Goal: Information Seeking & Learning: Check status

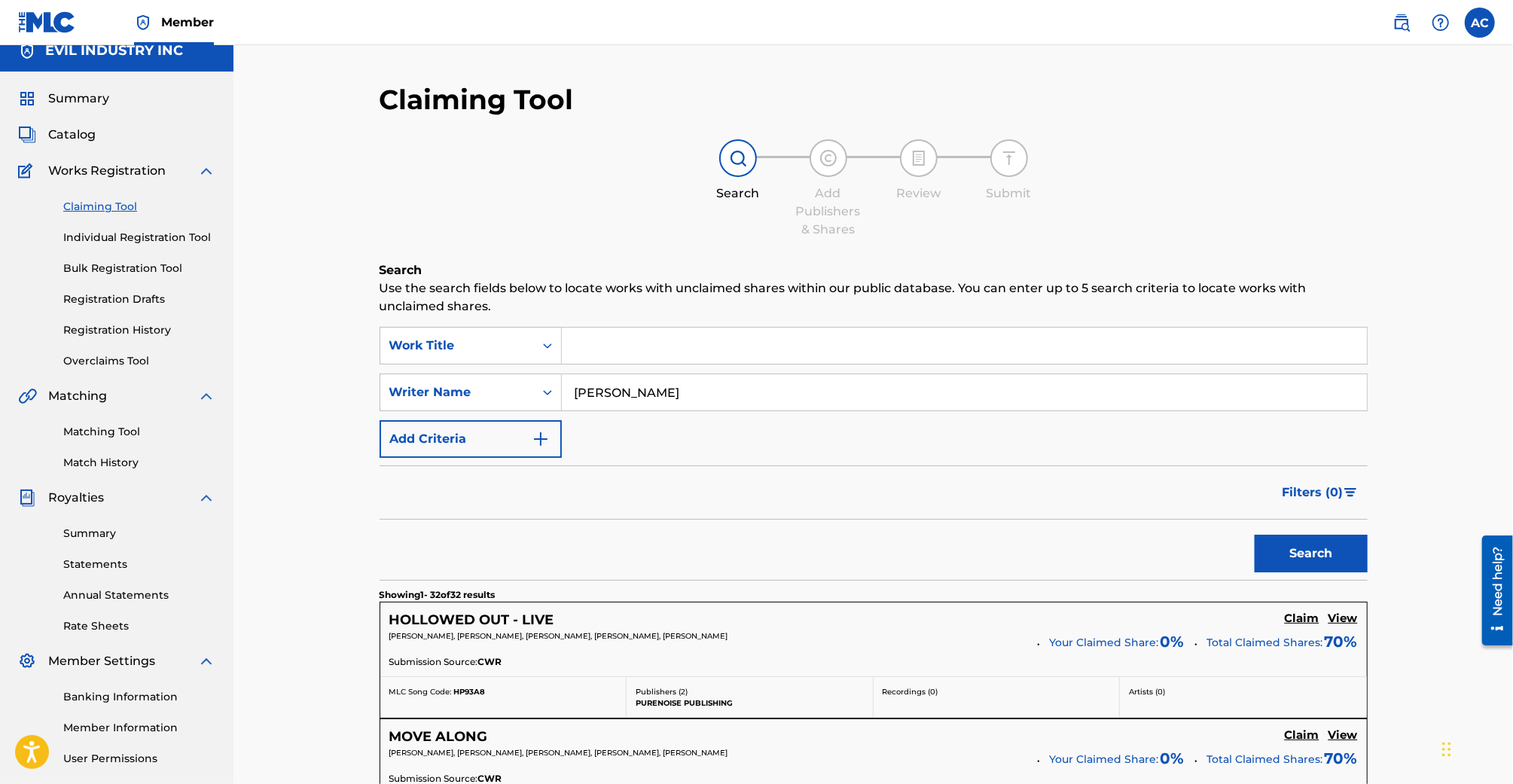
click at [68, 25] on img at bounding box center [47, 21] width 58 height 21
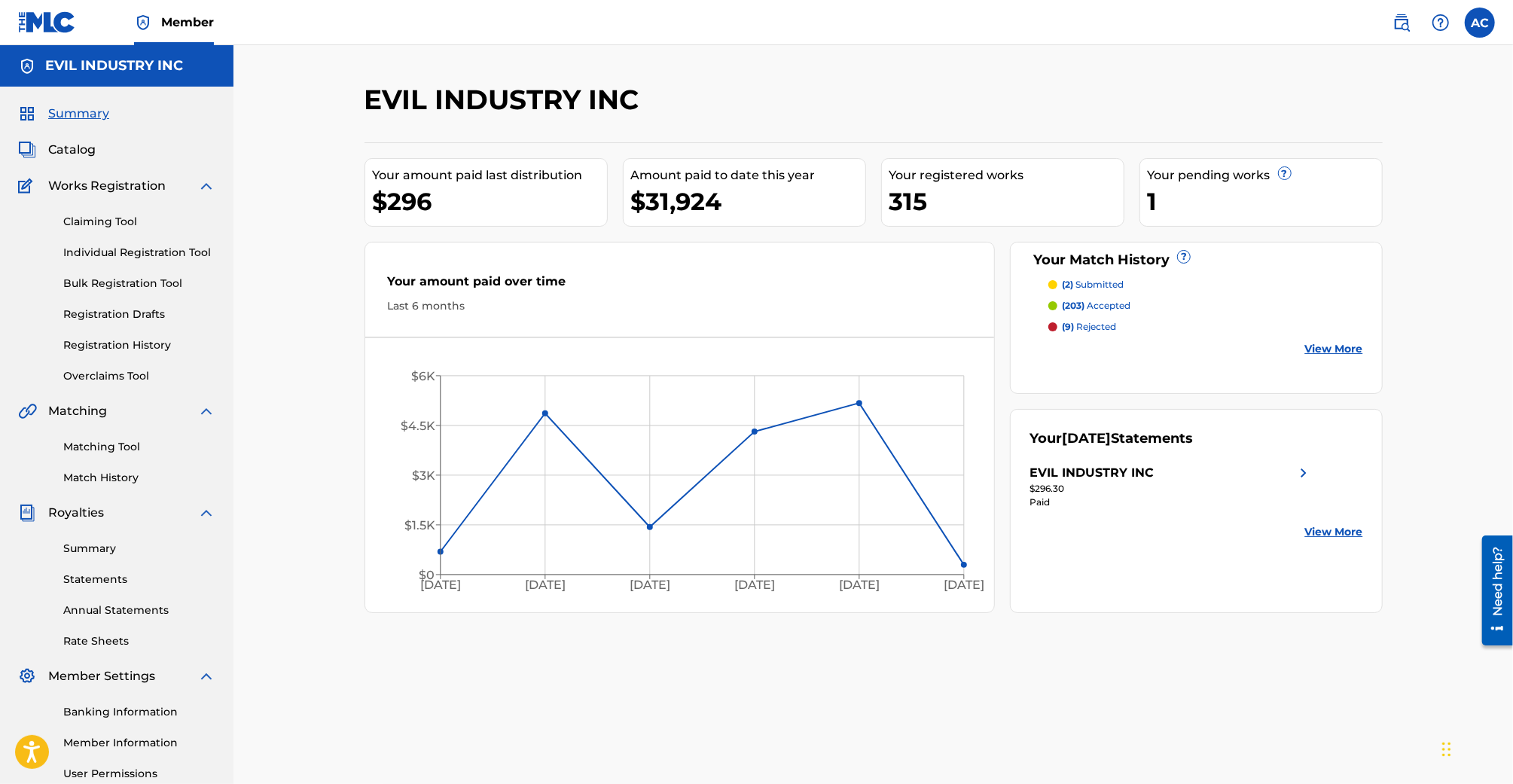
click at [134, 350] on link "Registration History" at bounding box center [139, 345] width 152 height 16
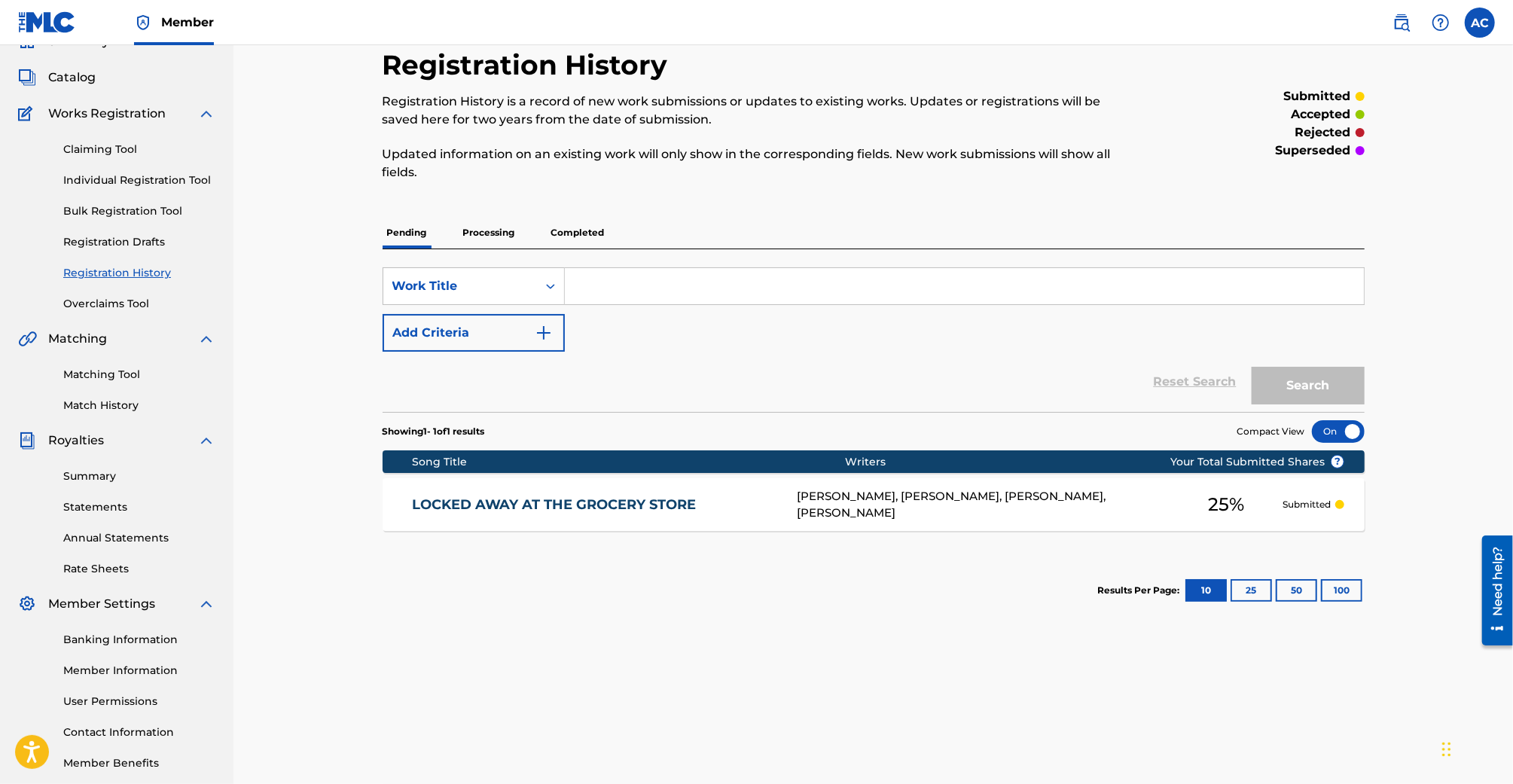
scroll to position [79, 0]
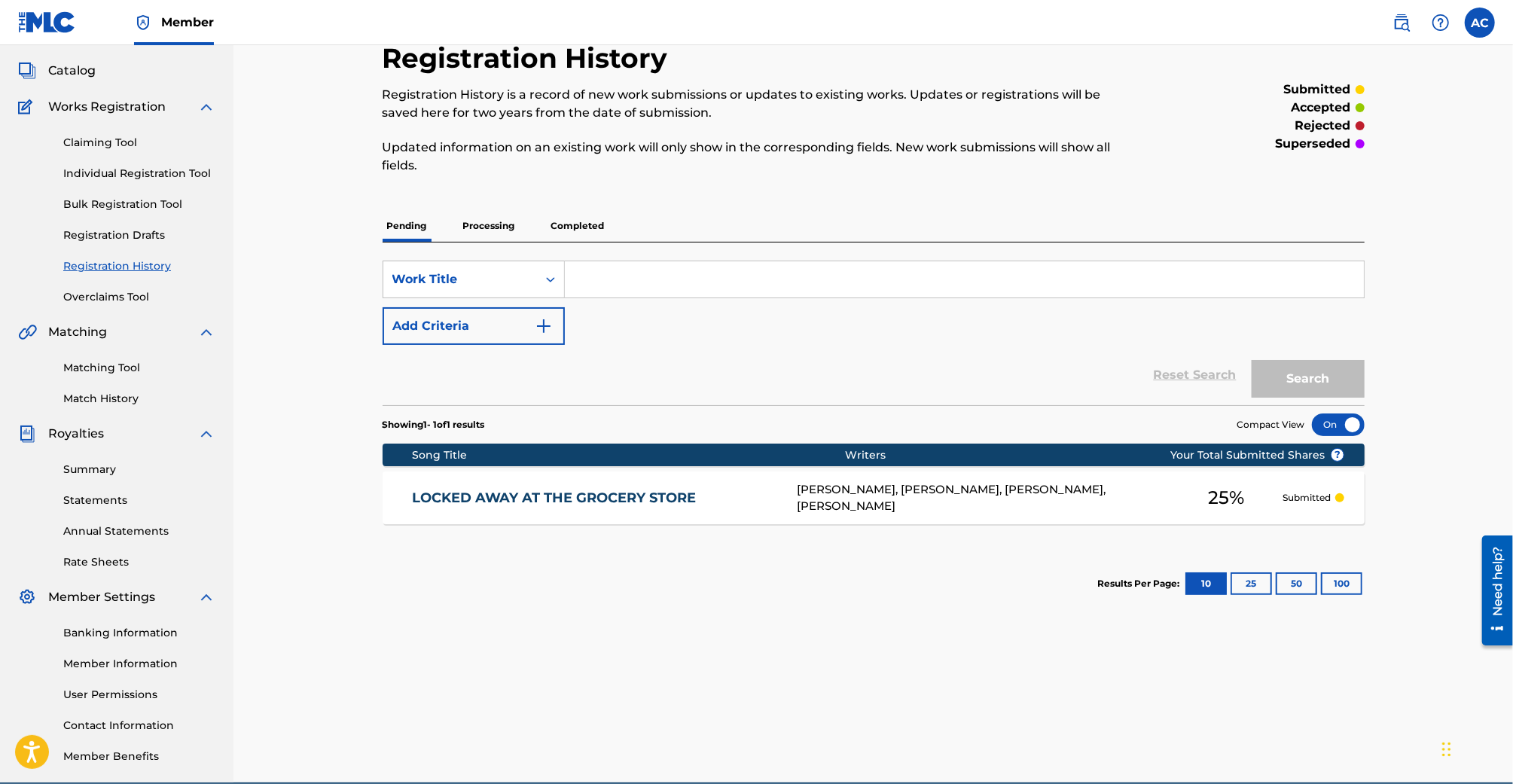
click at [495, 235] on p "Processing" at bounding box center [489, 226] width 61 height 32
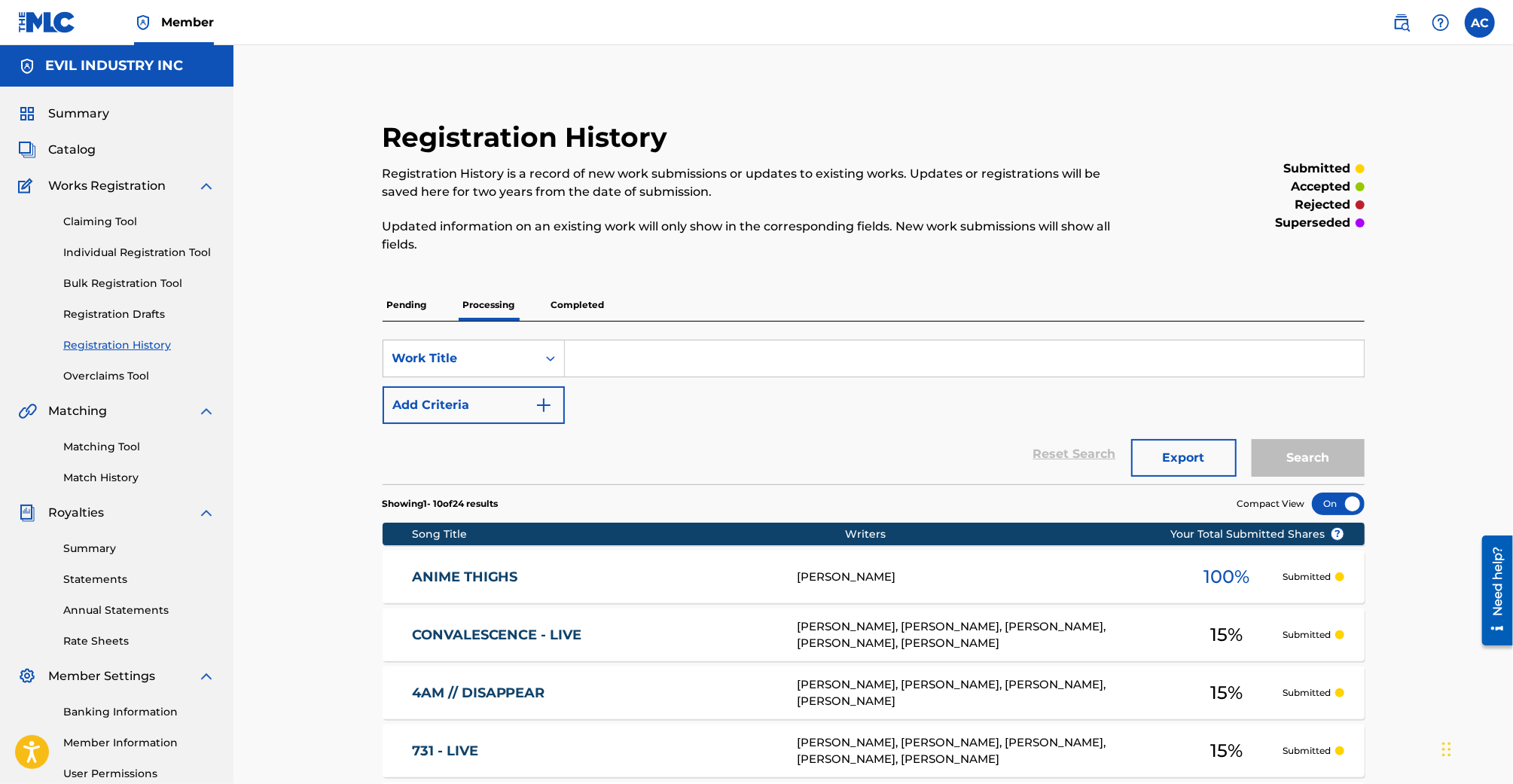
click at [567, 299] on p "Completed" at bounding box center [577, 305] width 62 height 32
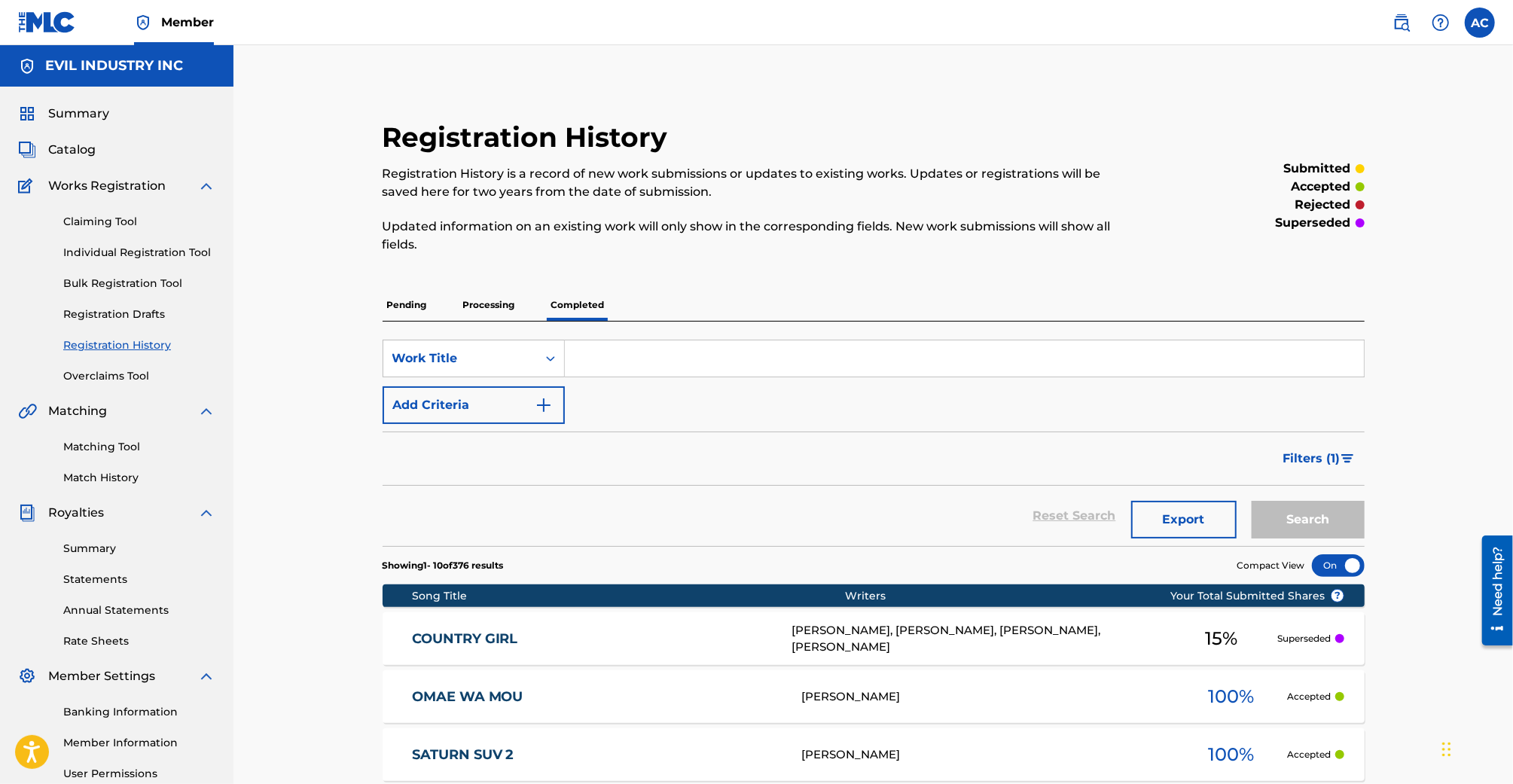
click at [132, 445] on link "Matching Tool" at bounding box center [139, 447] width 152 height 16
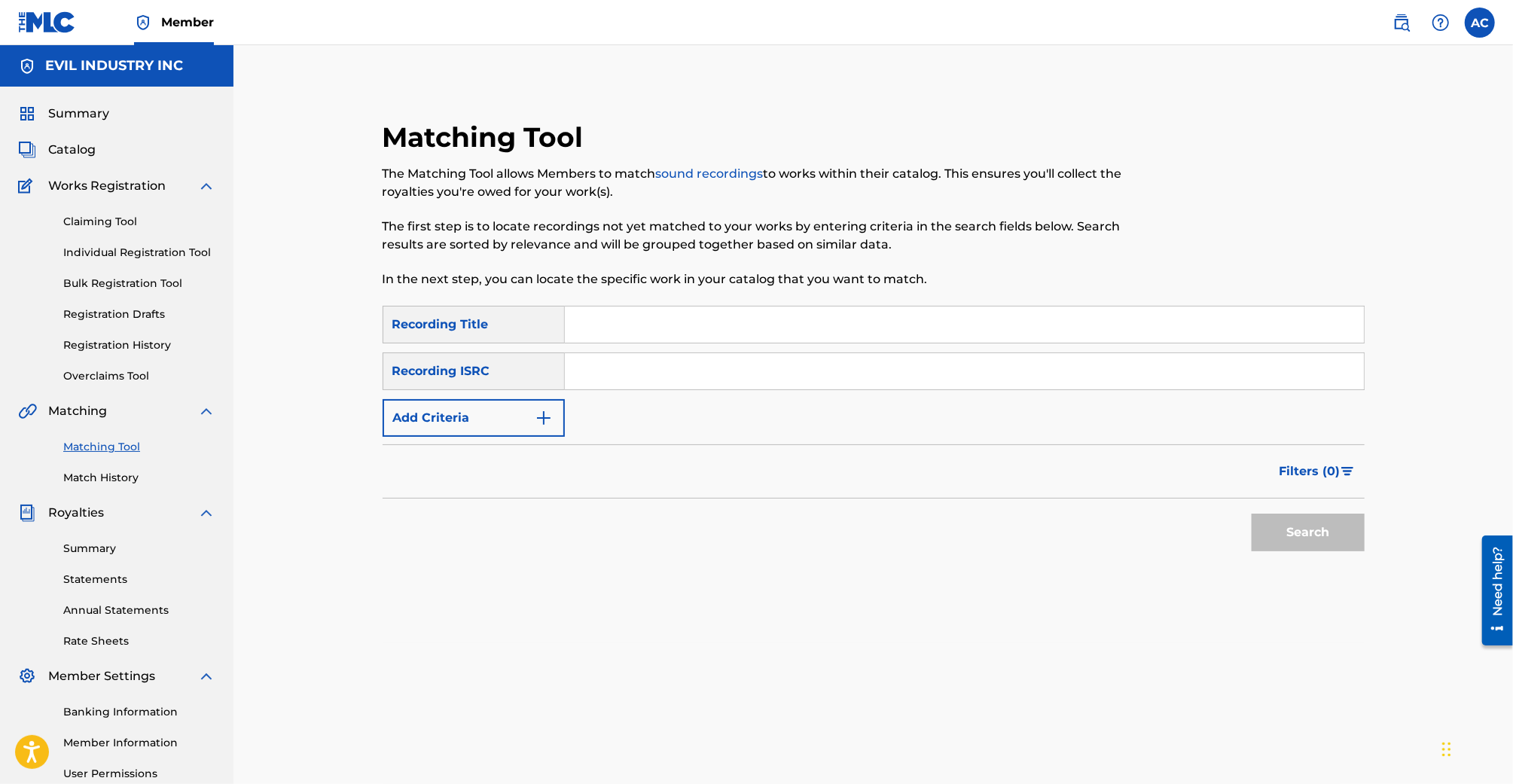
click at [613, 316] on input "Search Form" at bounding box center [965, 324] width 799 height 36
type input "JUNO"
click at [517, 420] on button "Add Criteria" at bounding box center [473, 418] width 182 height 37
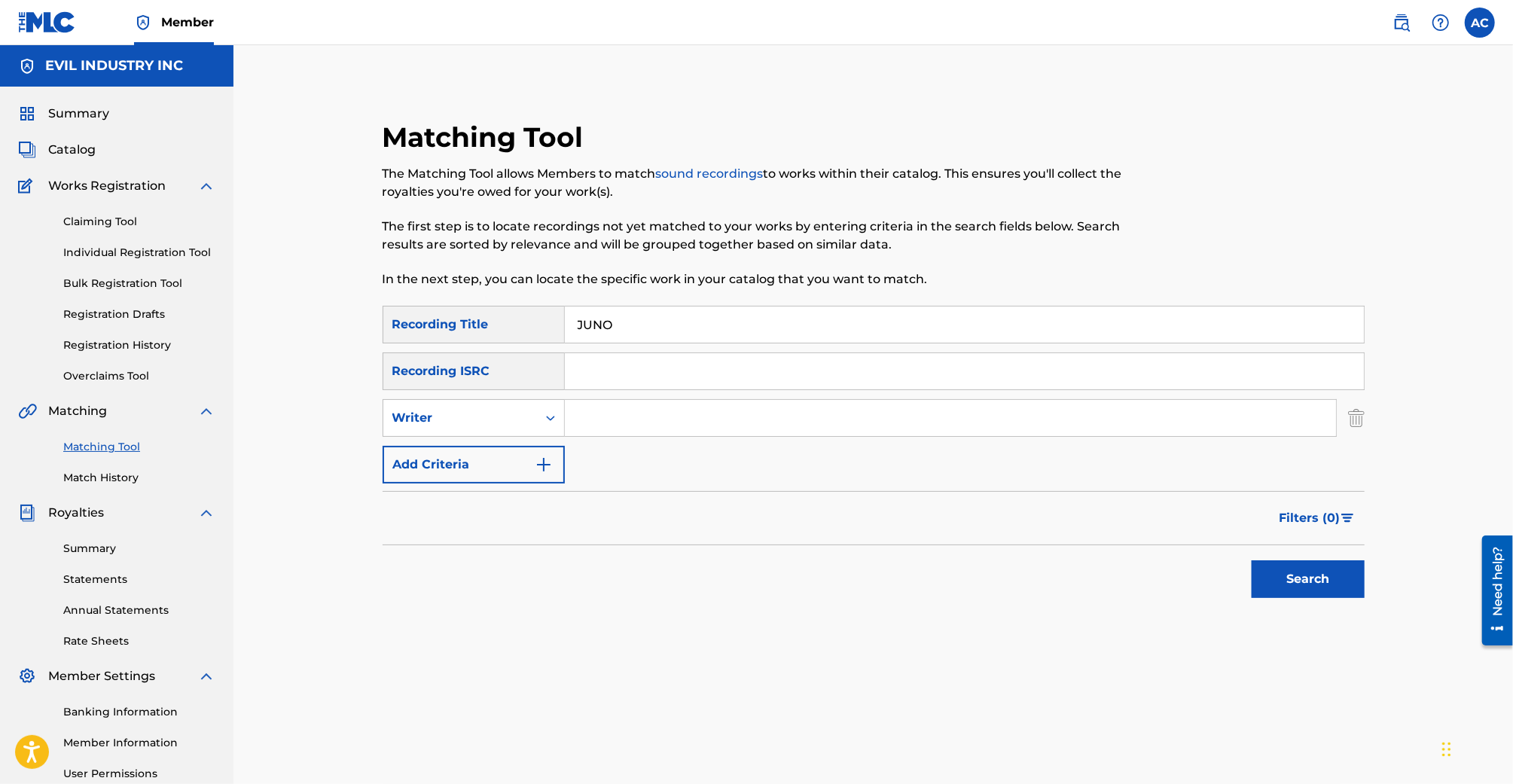
click at [644, 421] on input "Search Form" at bounding box center [951, 418] width 771 height 36
type input "Fredo Disco"
click at [1252, 560] on button "Search" at bounding box center [1308, 579] width 113 height 37
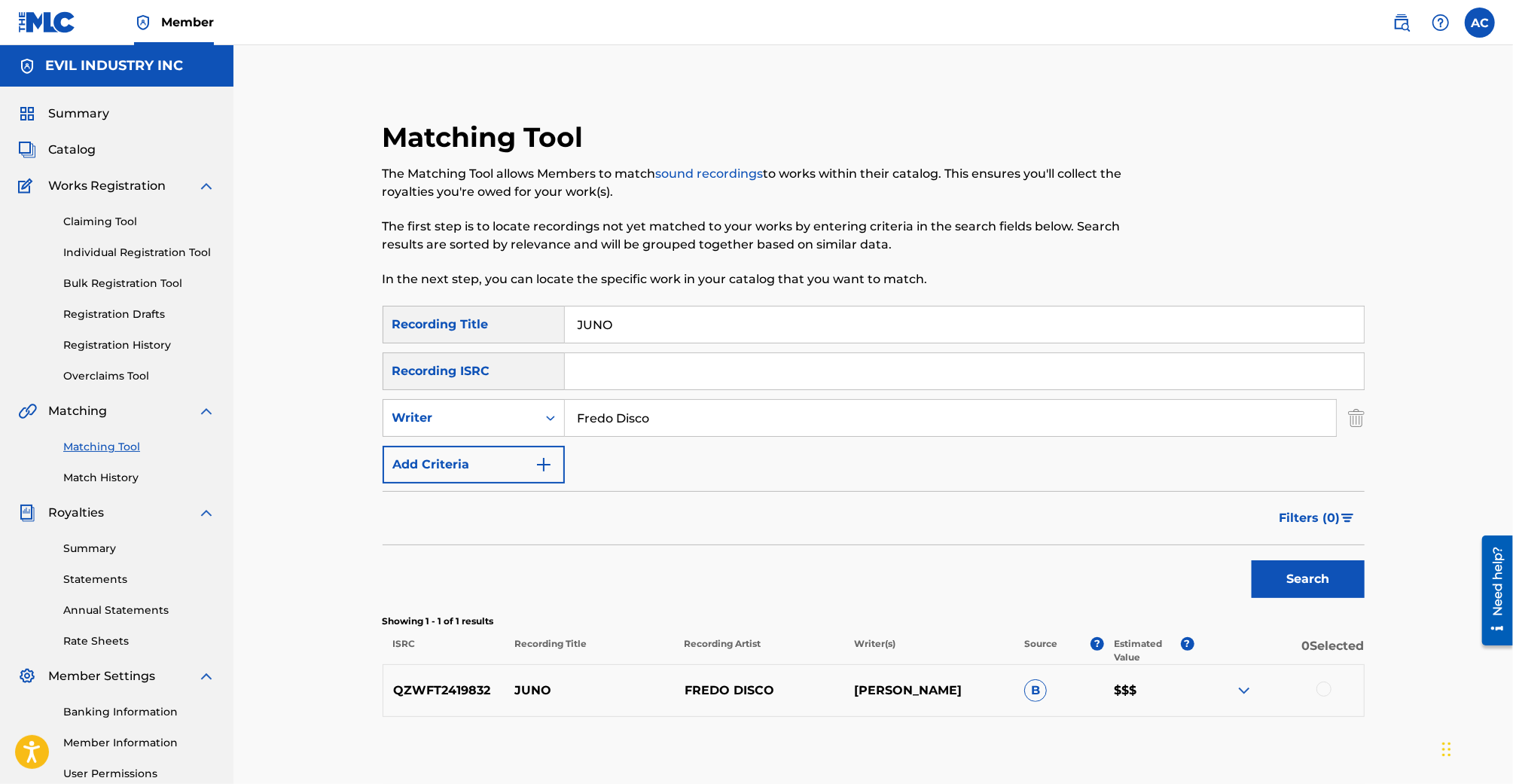
scroll to position [149, 0]
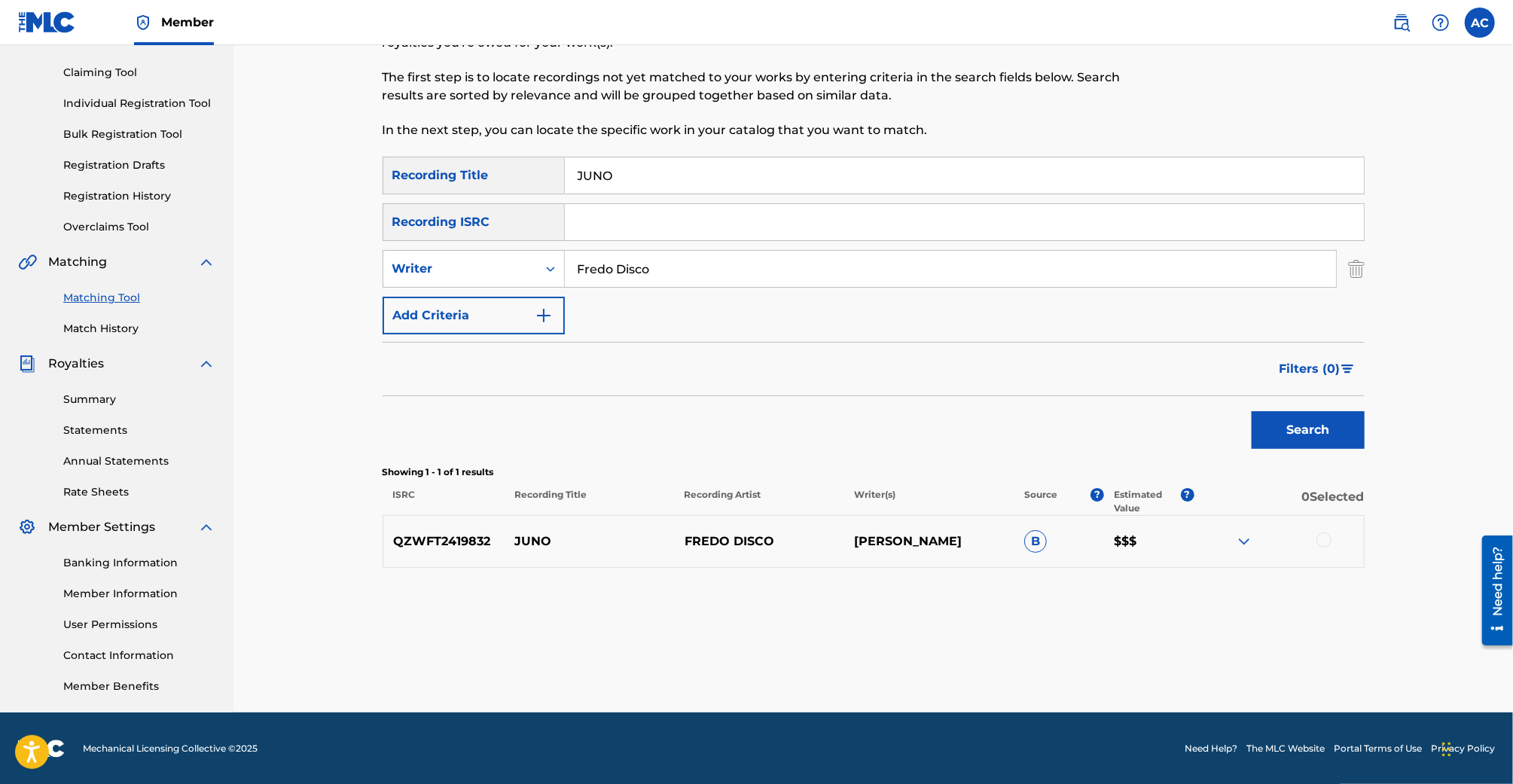
click at [1240, 541] on img at bounding box center [1243, 541] width 18 height 18
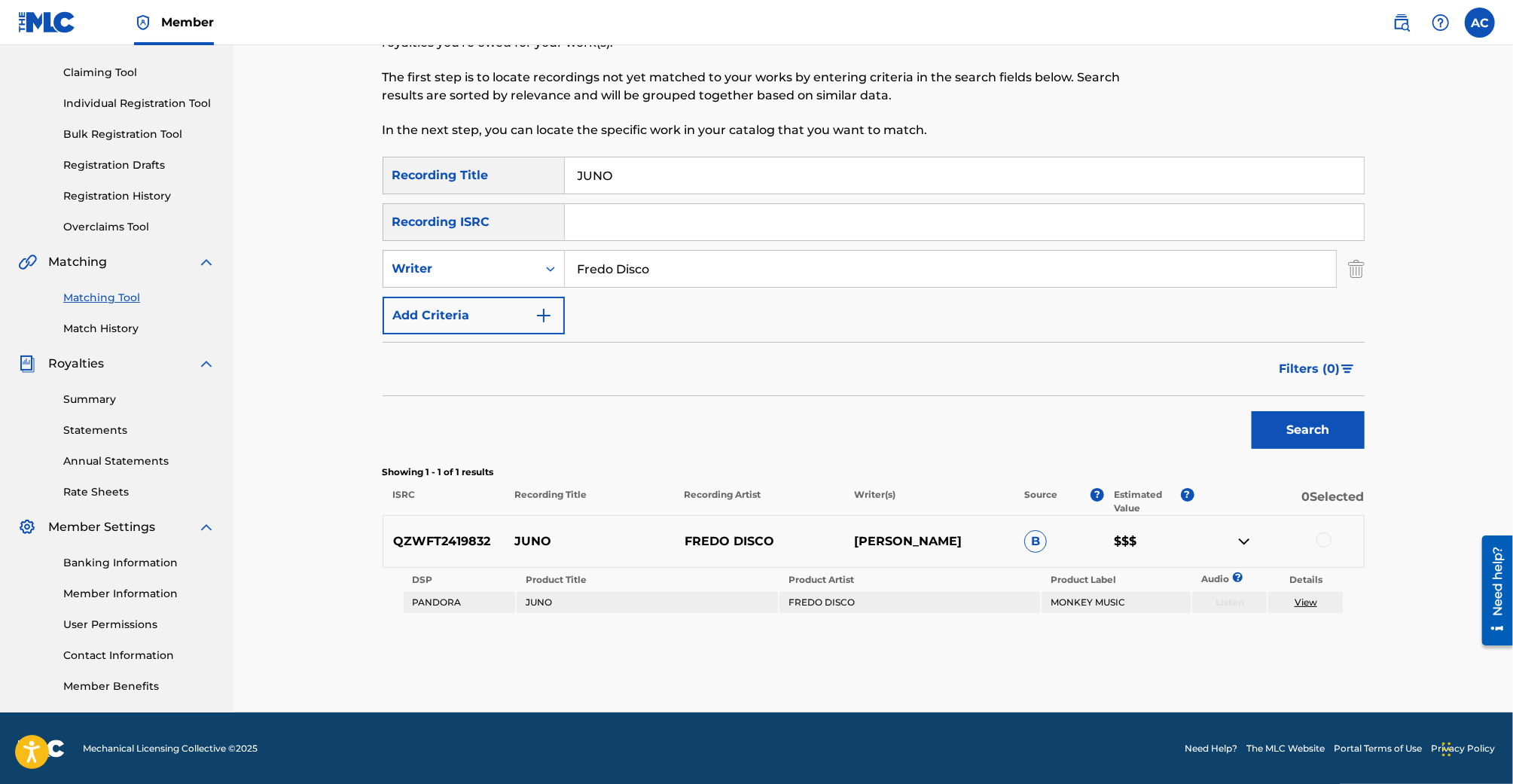
click at [593, 171] on input "JUNO" at bounding box center [965, 175] width 799 height 36
type input "Ghost Of Mariano's"
click at [1252, 411] on button "Search" at bounding box center [1308, 430] width 113 height 37
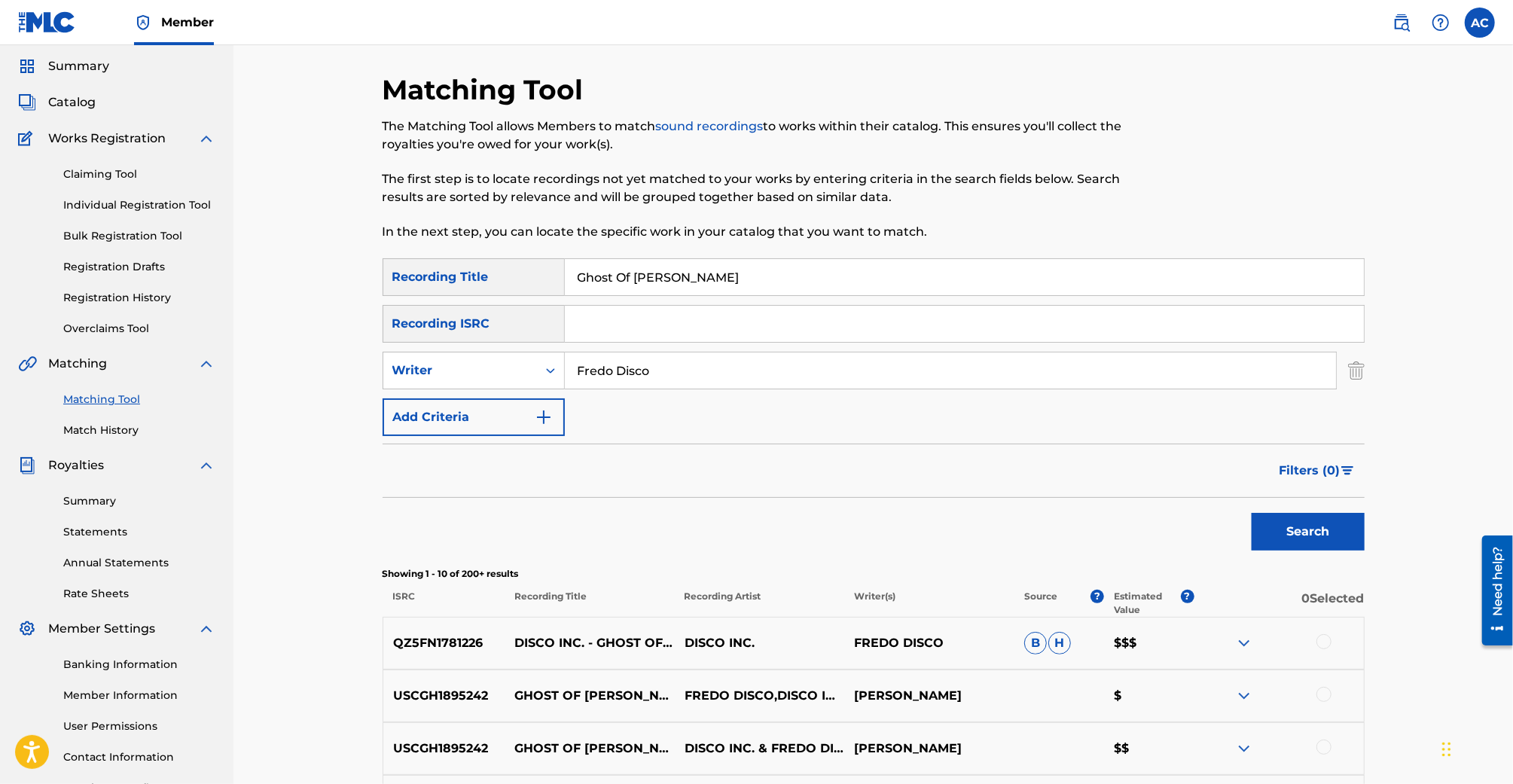
scroll to position [0, 0]
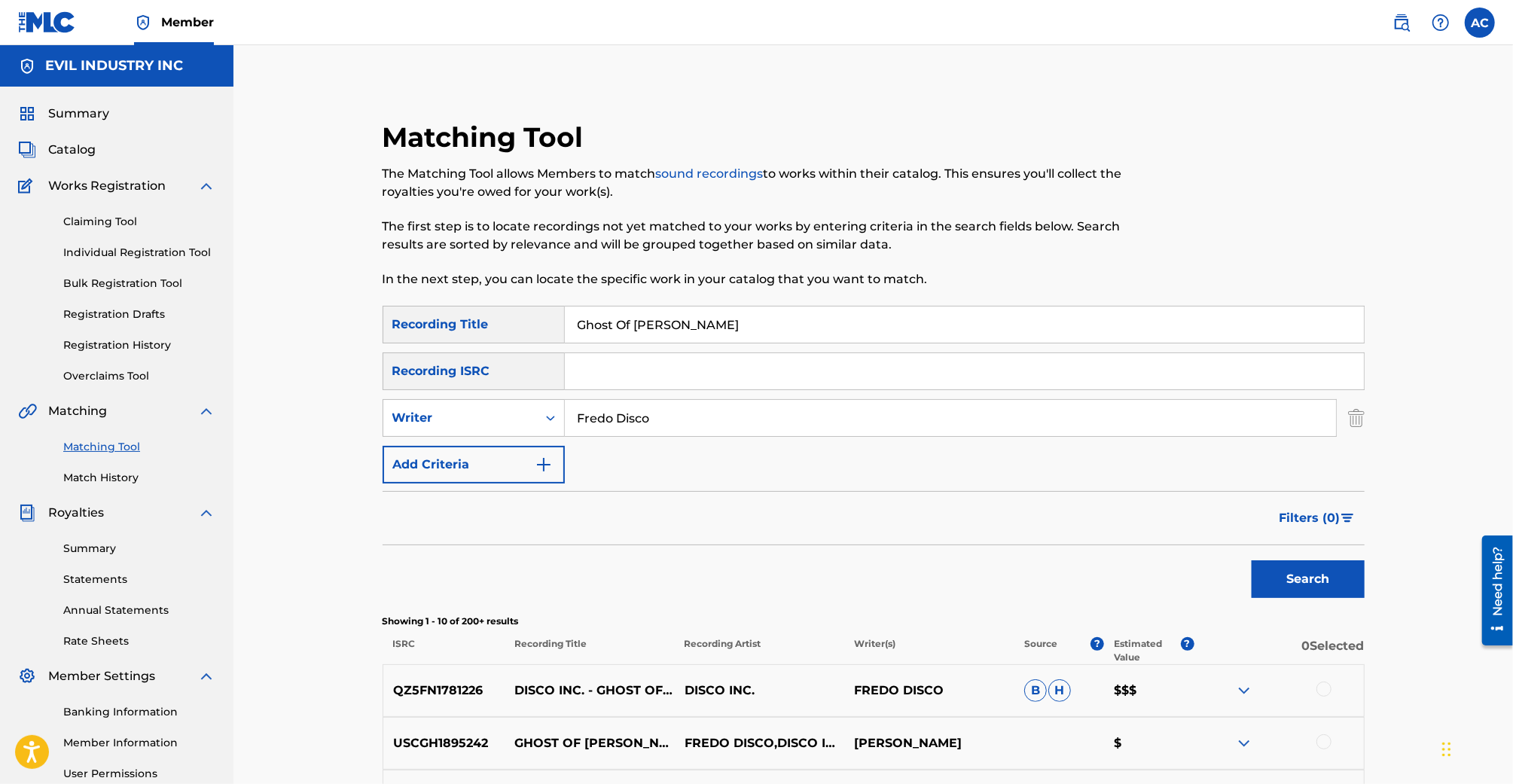
click at [648, 417] on input "Fredo Disco" at bounding box center [951, 418] width 771 height 36
click at [1252, 560] on button "Search" at bounding box center [1308, 579] width 113 height 37
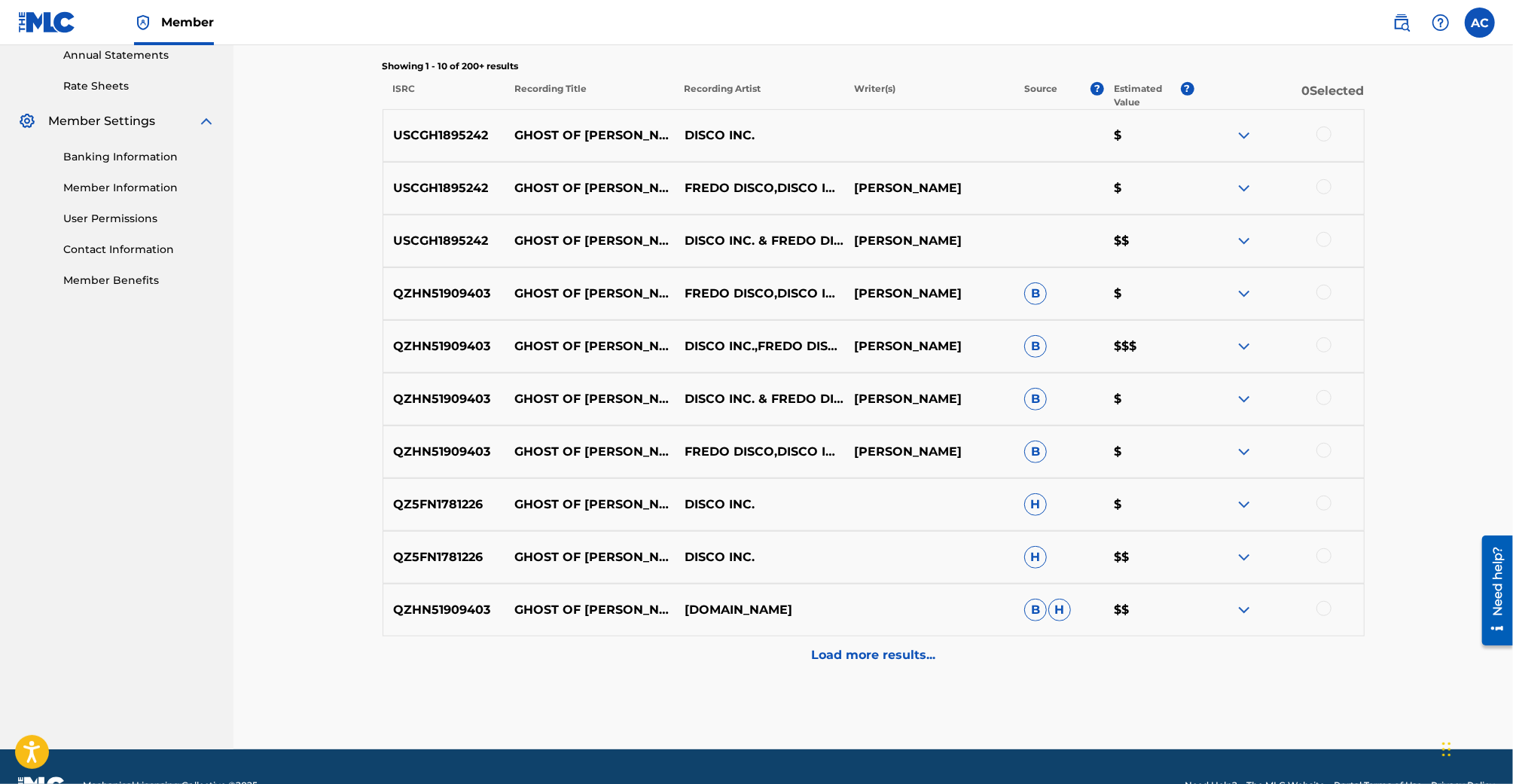
click at [828, 652] on p "Load more results..." at bounding box center [873, 654] width 124 height 18
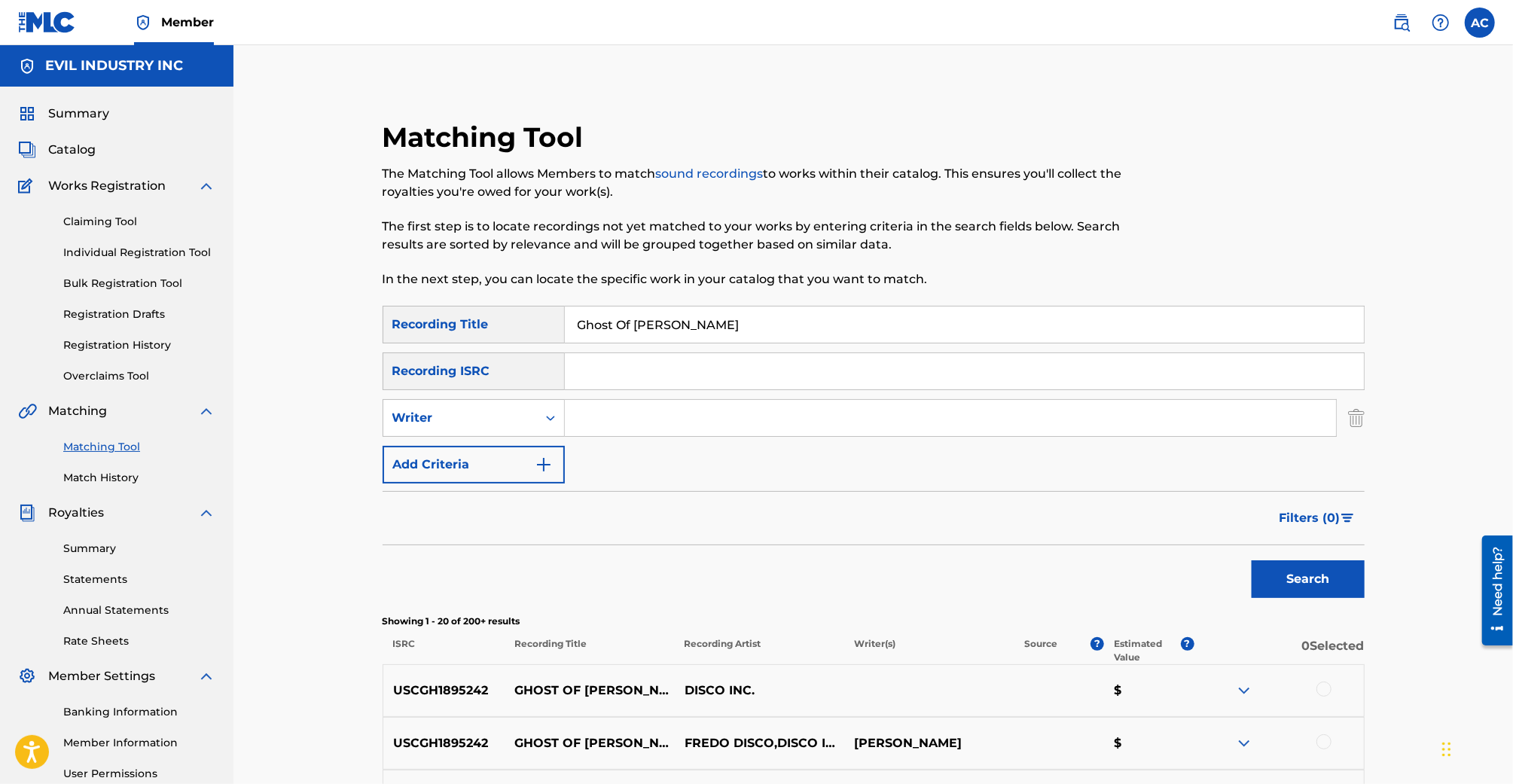
click at [683, 308] on input "Ghost Of Mariano's" at bounding box center [965, 324] width 799 height 36
type input "Point of Affection"
click at [1252, 560] on button "Search" at bounding box center [1308, 579] width 113 height 37
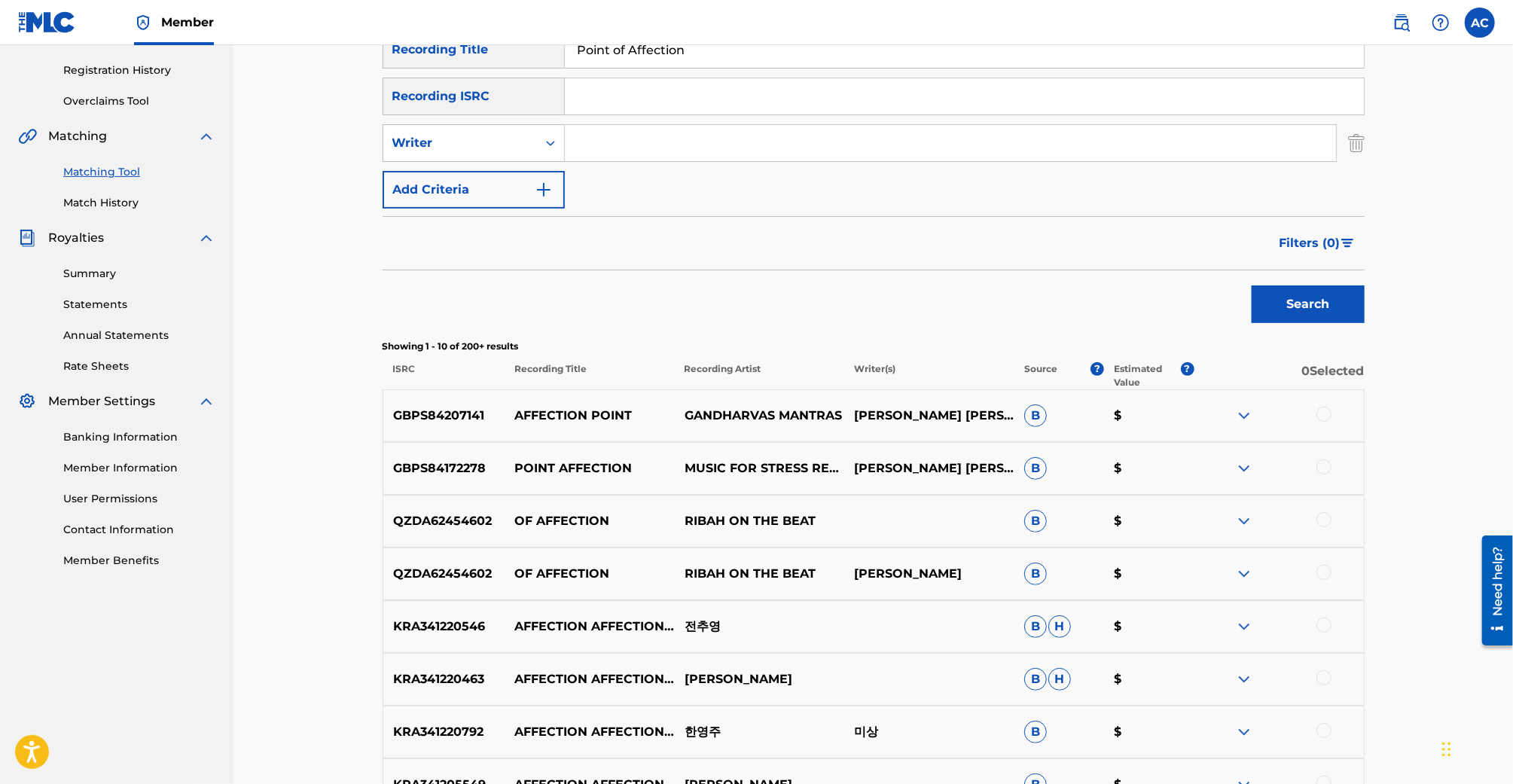
scroll to position [260, 0]
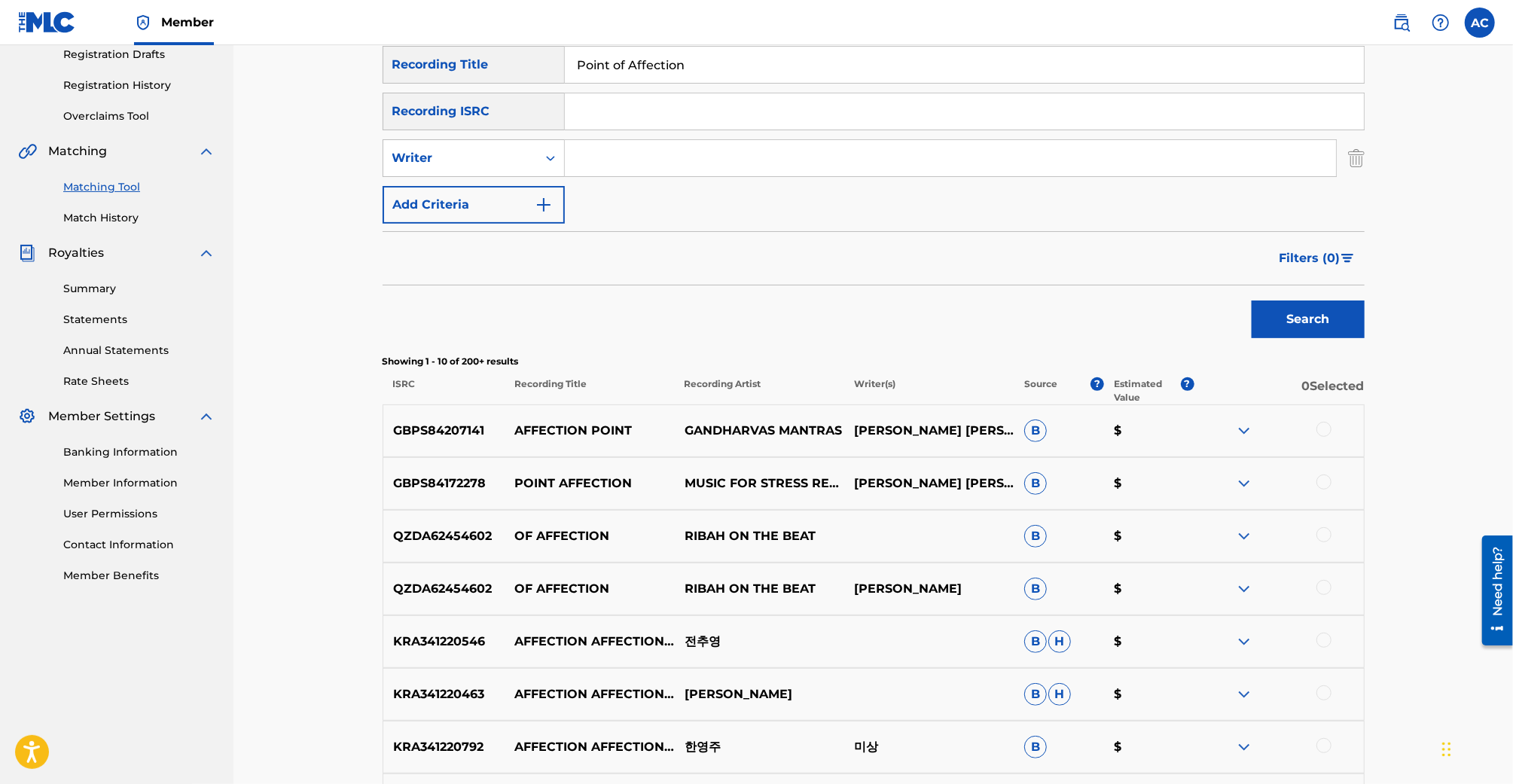
click at [681, 176] on div "Search Form" at bounding box center [951, 158] width 772 height 37
click at [715, 158] on input "Search Form" at bounding box center [951, 158] width 771 height 36
click at [1252, 300] on button "Search" at bounding box center [1308, 319] width 113 height 37
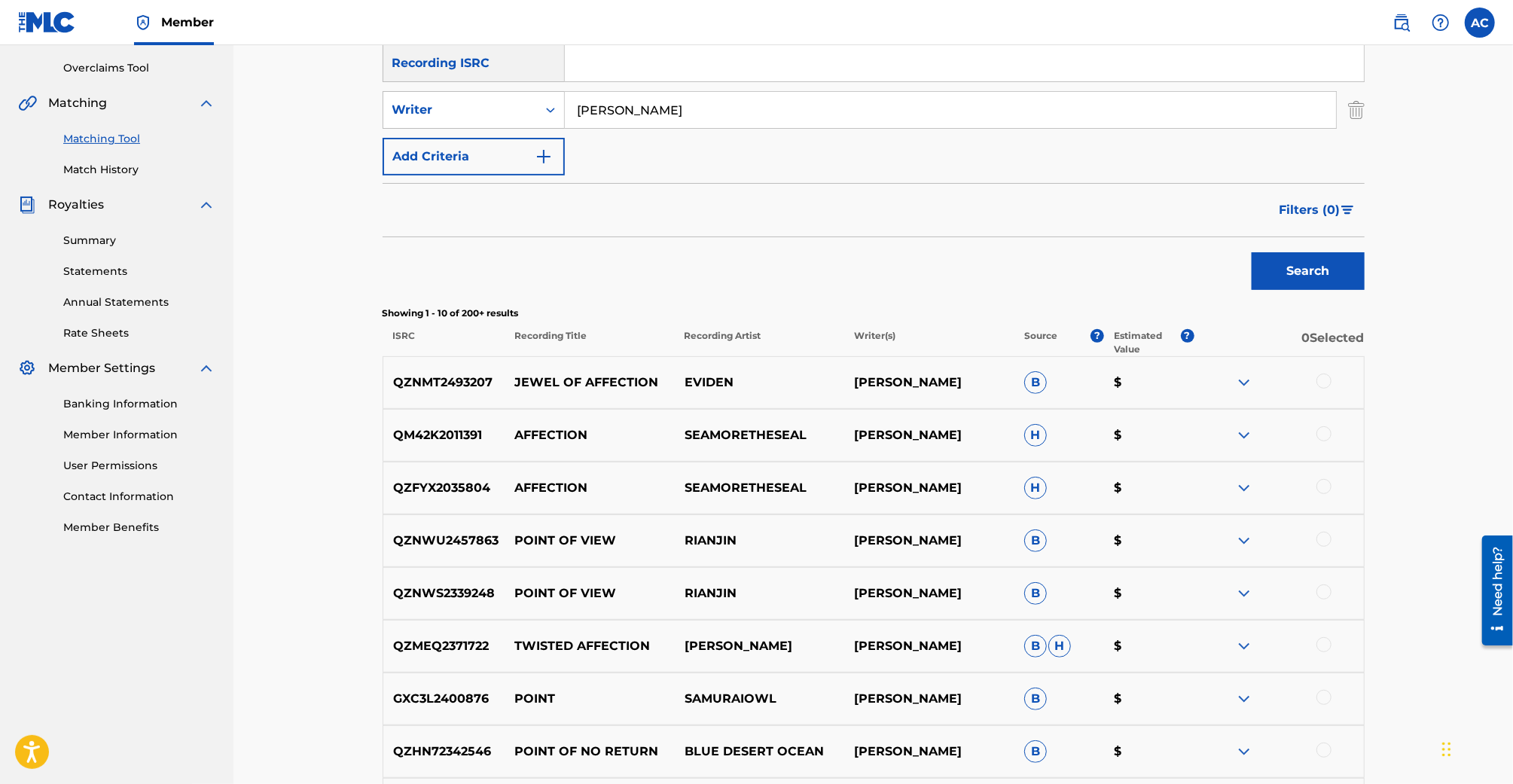
scroll to position [313, 0]
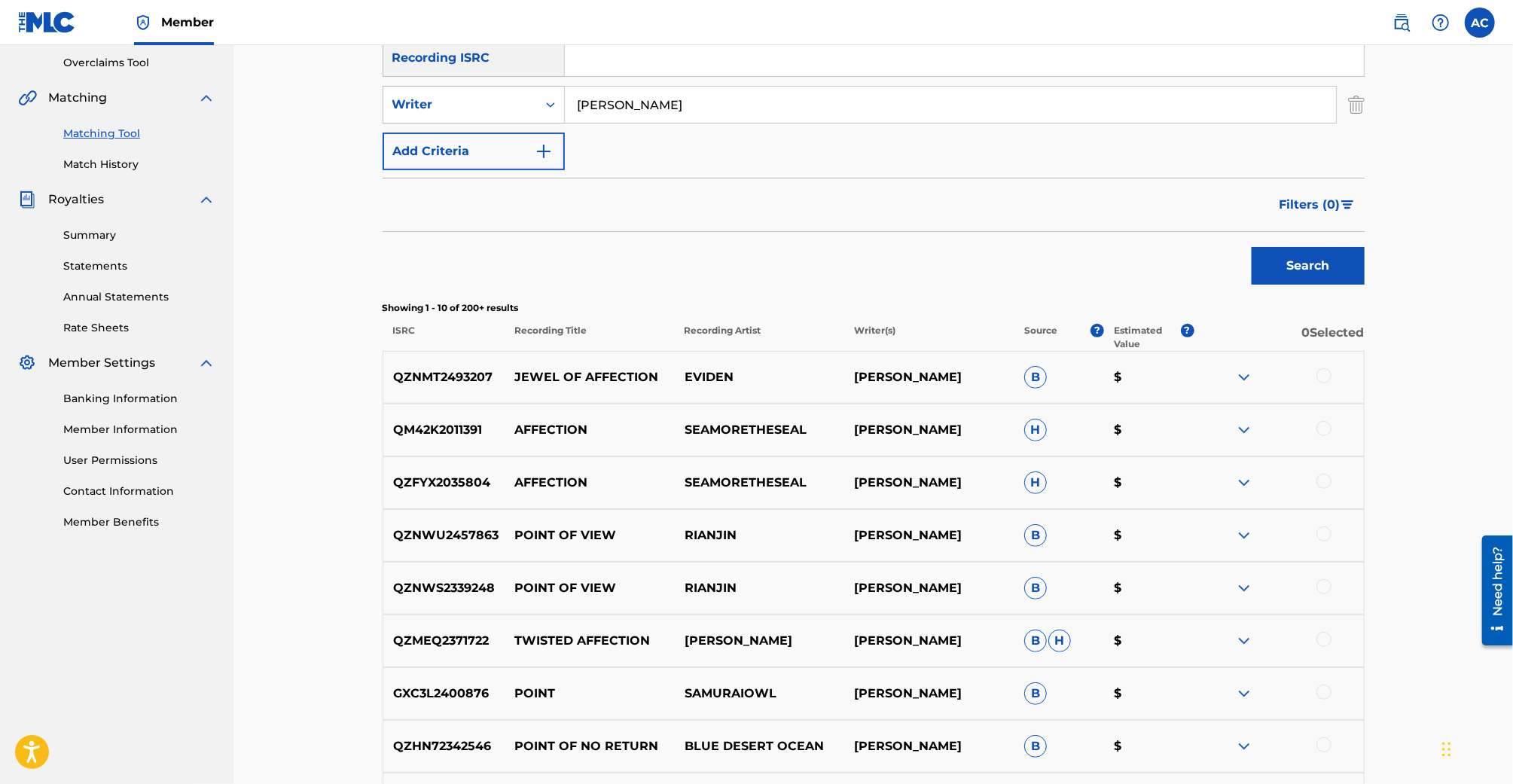
type input "Aidan Cada"
click at [1252, 247] on button "Search" at bounding box center [1308, 266] width 113 height 37
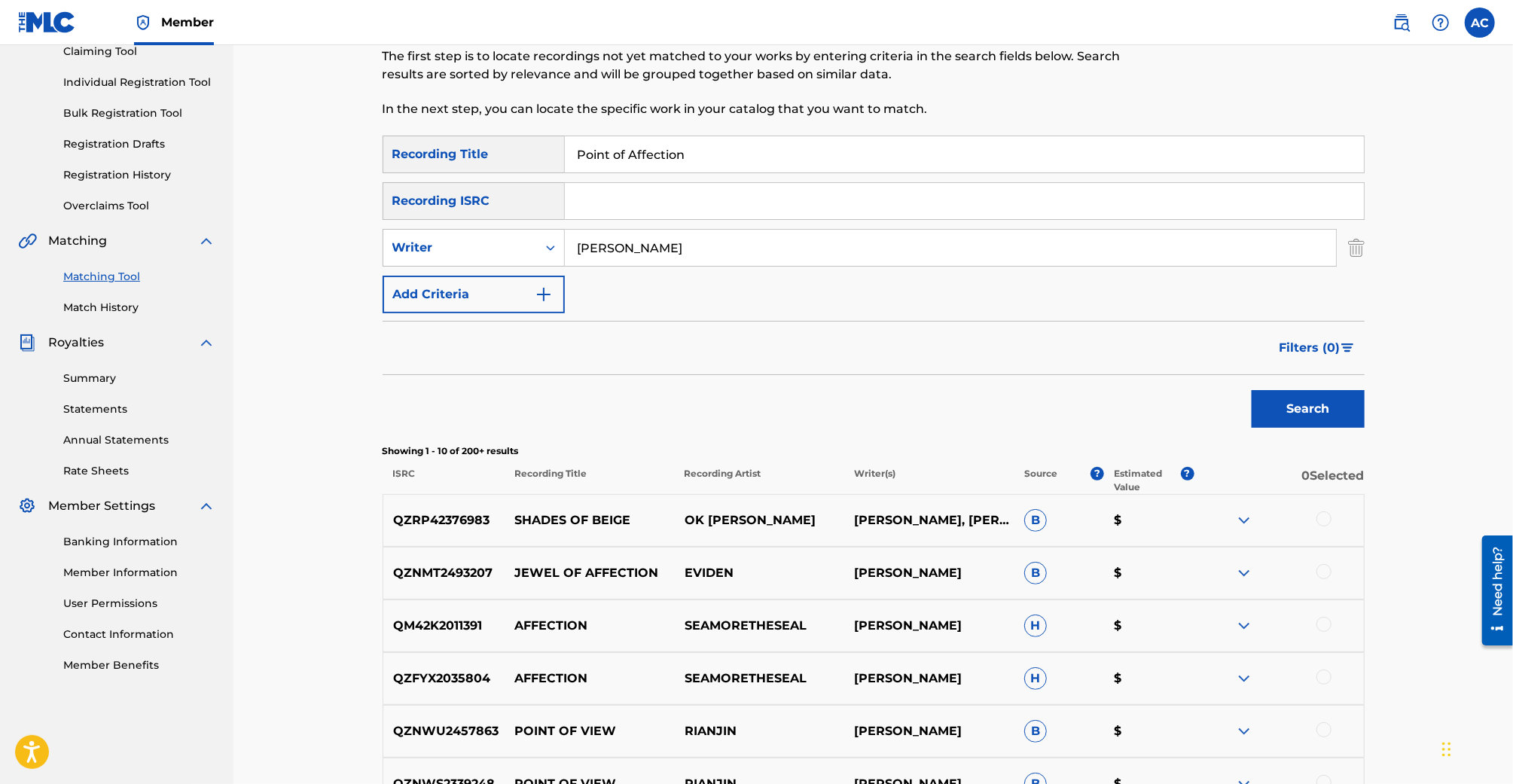
scroll to position [155, 0]
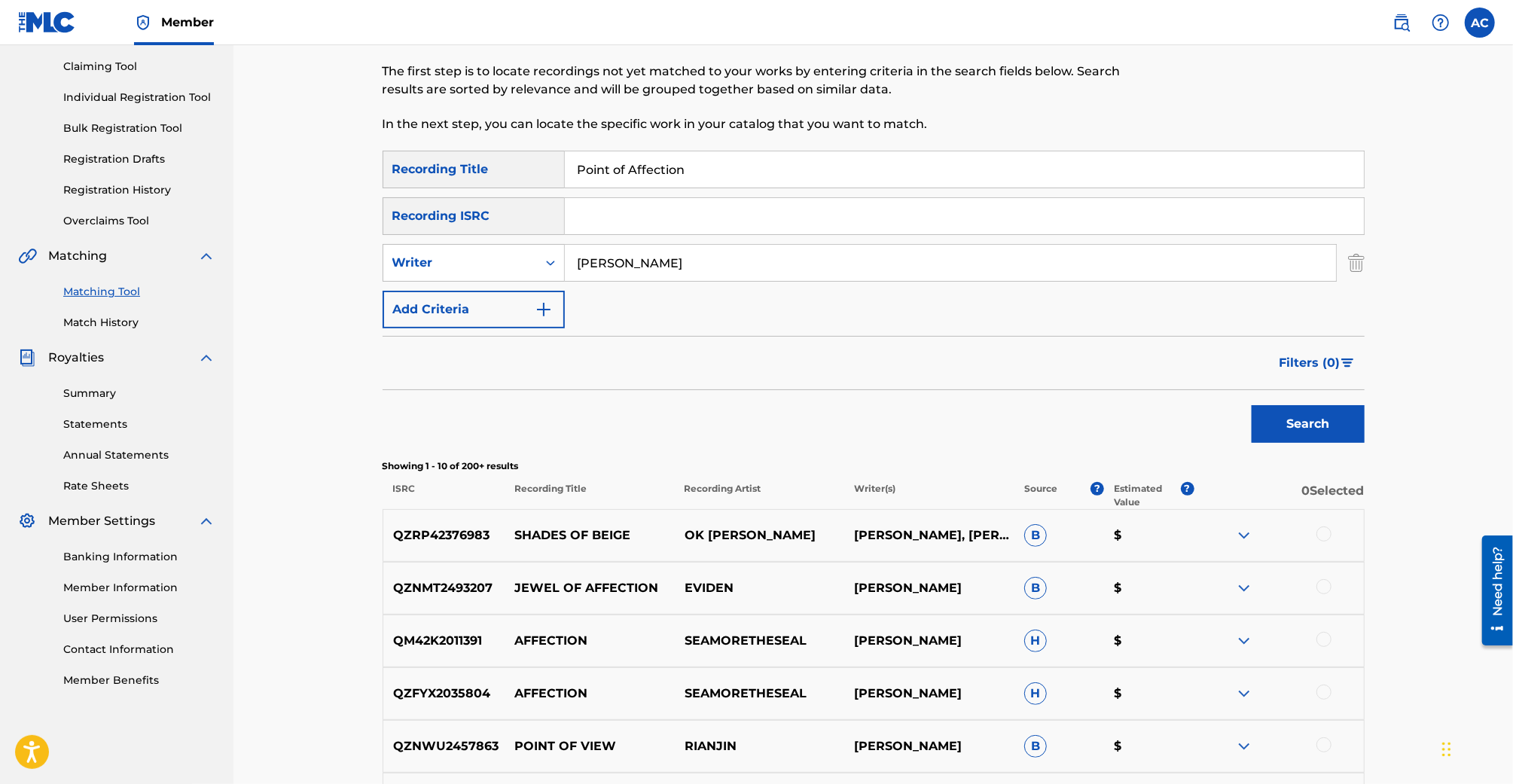
click at [558, 308] on button "Add Criteria" at bounding box center [473, 309] width 182 height 37
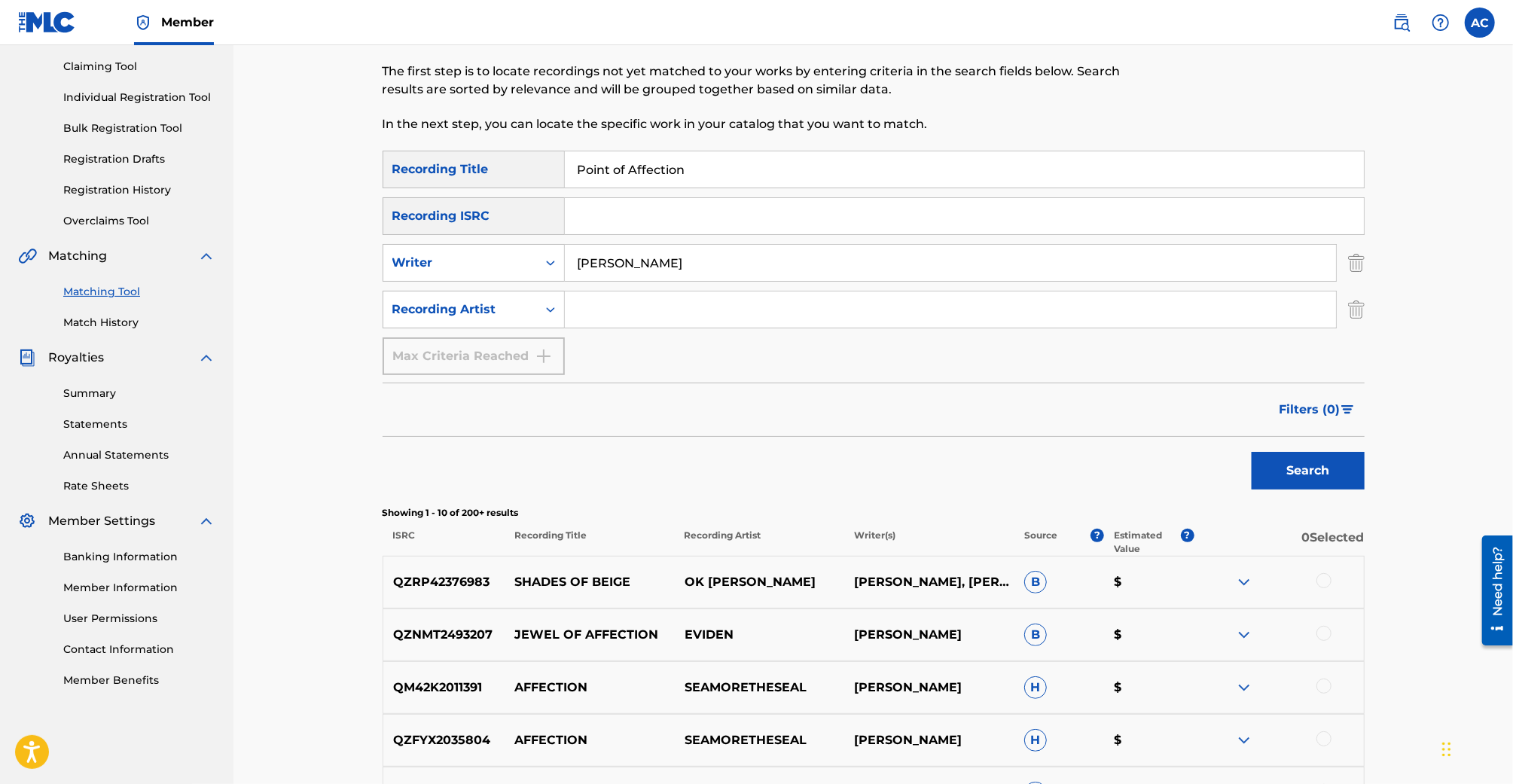
click at [595, 312] on input "Search Form" at bounding box center [951, 309] width 771 height 36
type input "Brotherin"
click at [1252, 452] on button "Search" at bounding box center [1308, 471] width 113 height 37
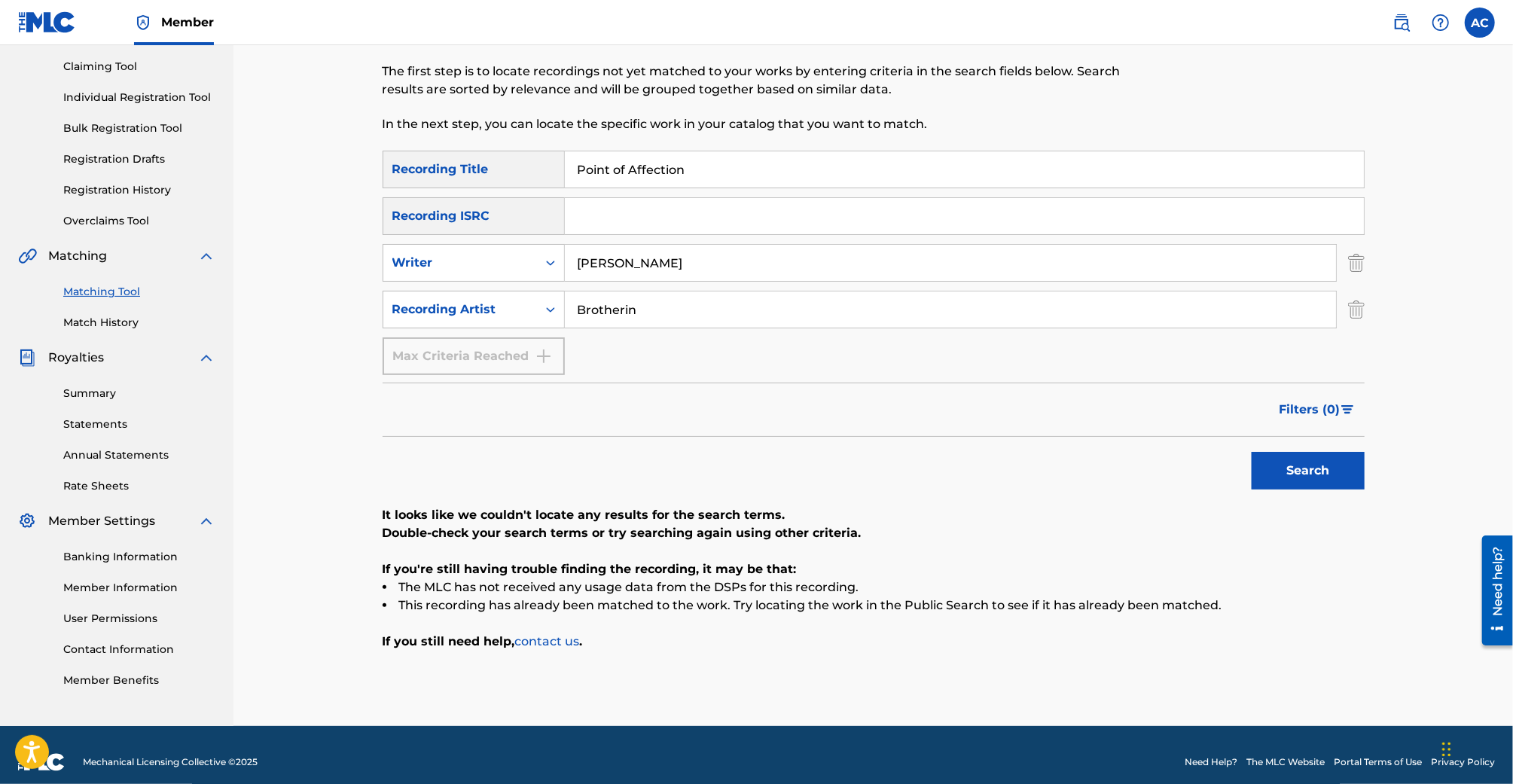
click at [634, 311] on input "Brotherin" at bounding box center [951, 309] width 771 height 36
click at [691, 177] on input "Point of Affection" at bounding box center [965, 169] width 799 height 36
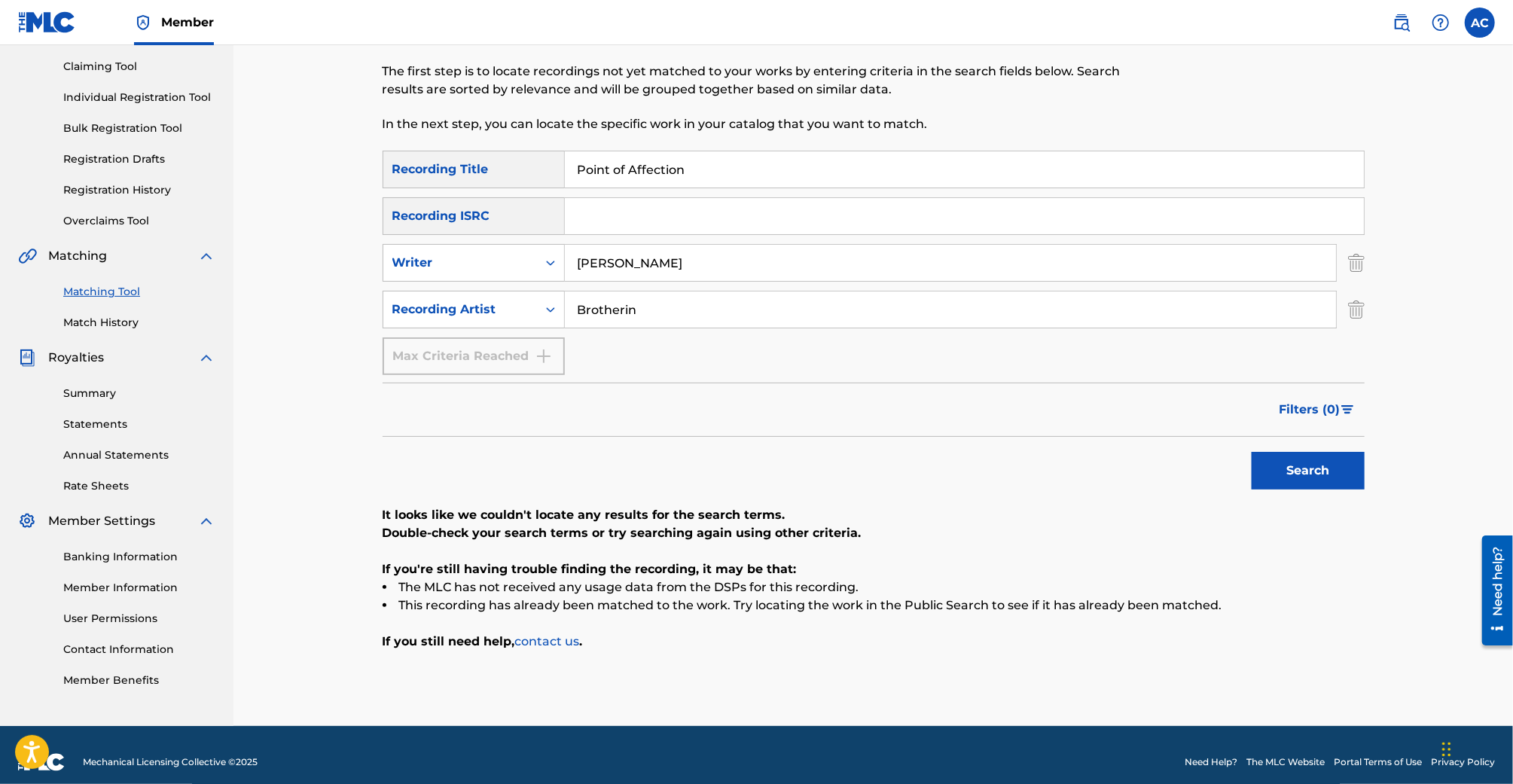
click at [691, 177] on input "Point of Affection" at bounding box center [965, 169] width 799 height 36
type input "You Sad Girl"
click at [676, 299] on input "Brotherin" at bounding box center [951, 309] width 771 height 36
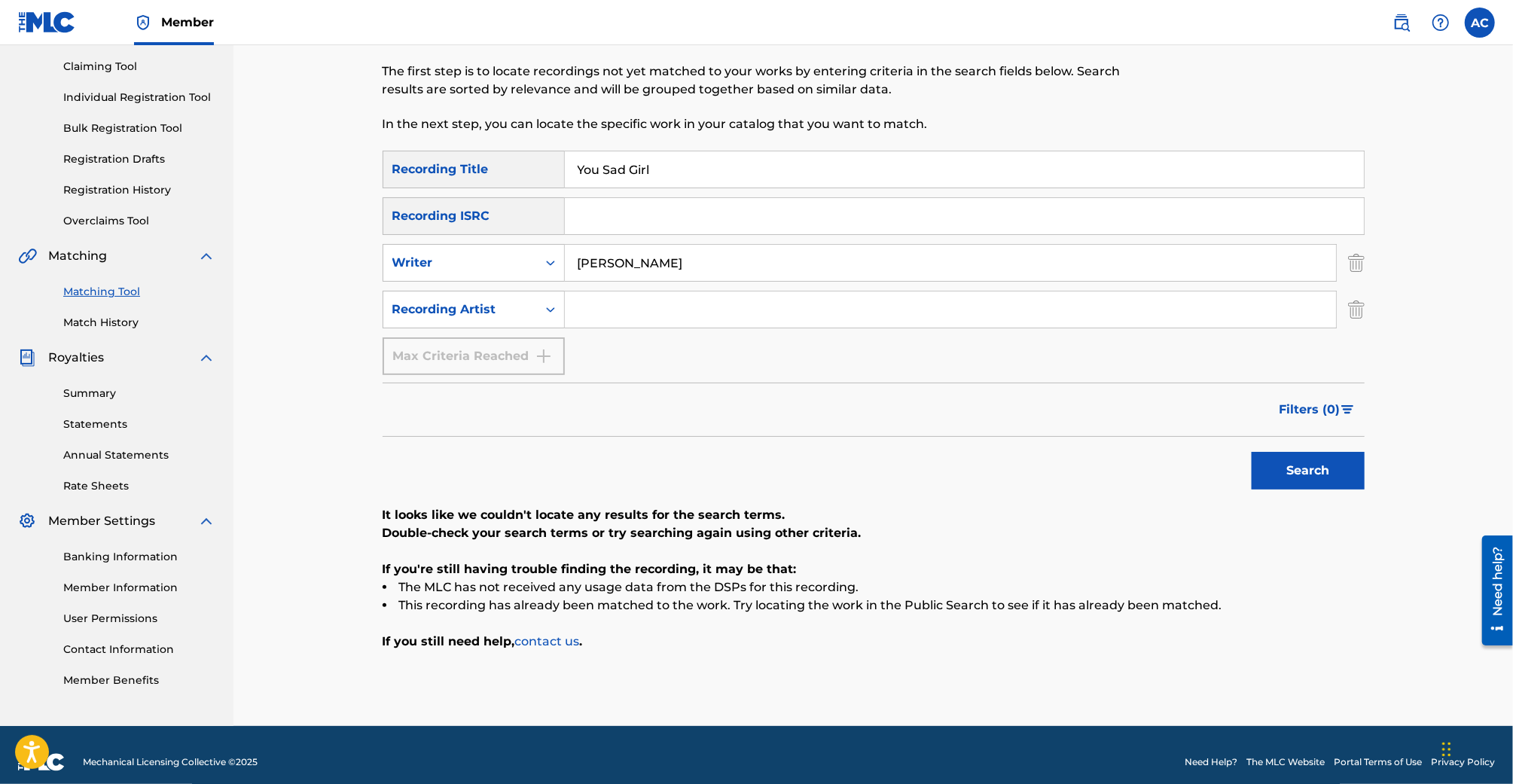
click at [1252, 452] on button "Search" at bounding box center [1308, 471] width 113 height 37
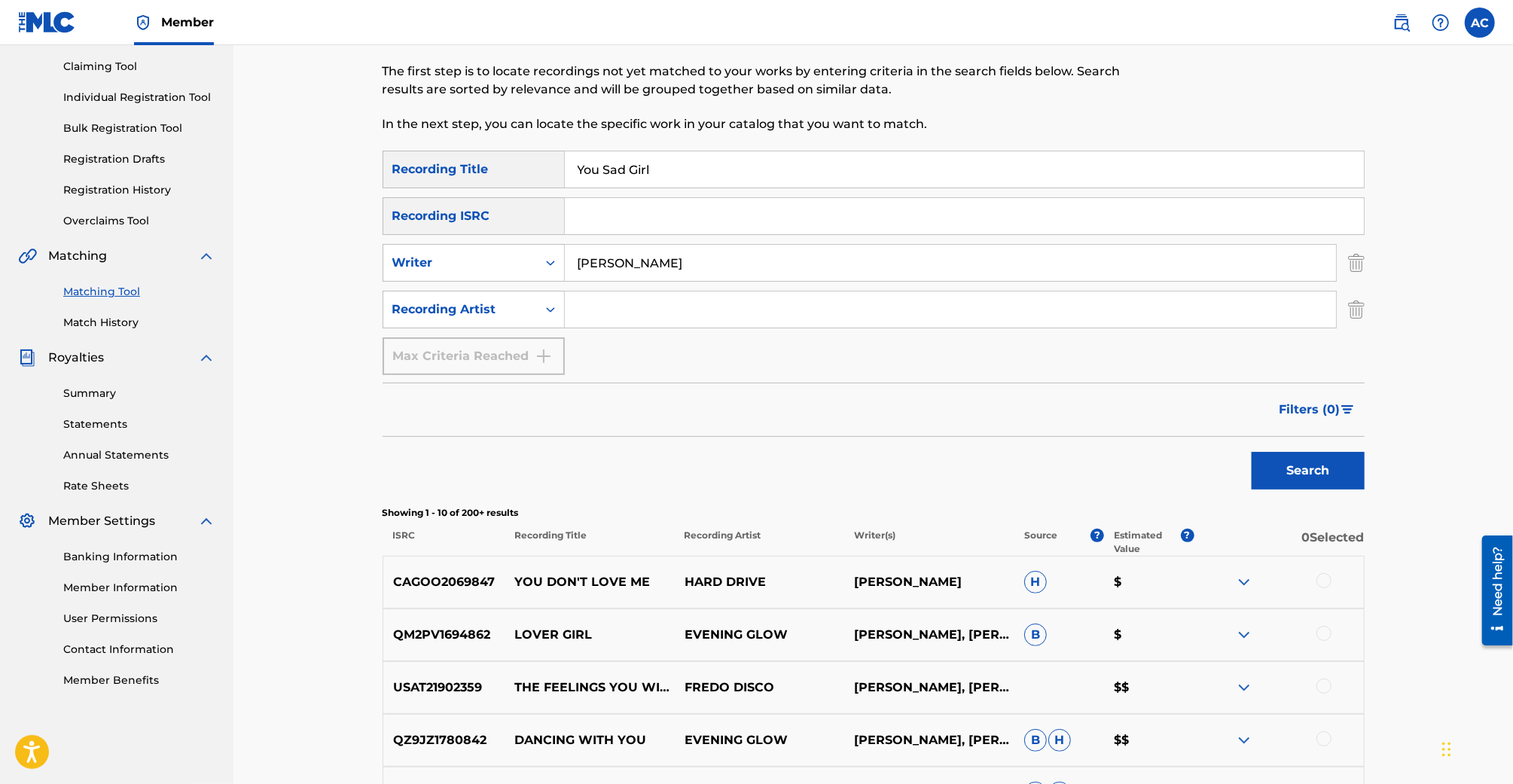
click at [749, 292] on input "Search Form" at bounding box center [951, 309] width 771 height 36
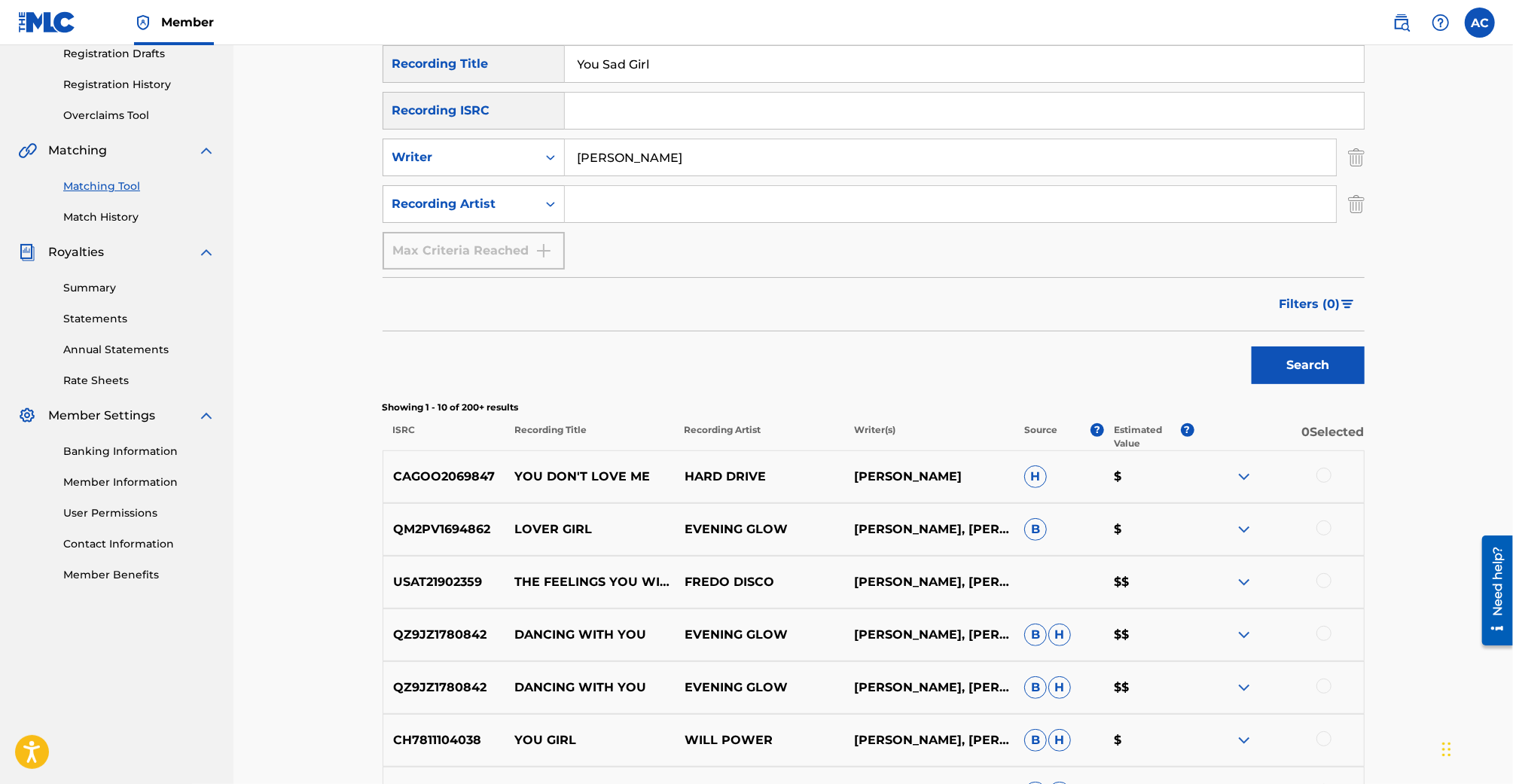
scroll to position [203, 0]
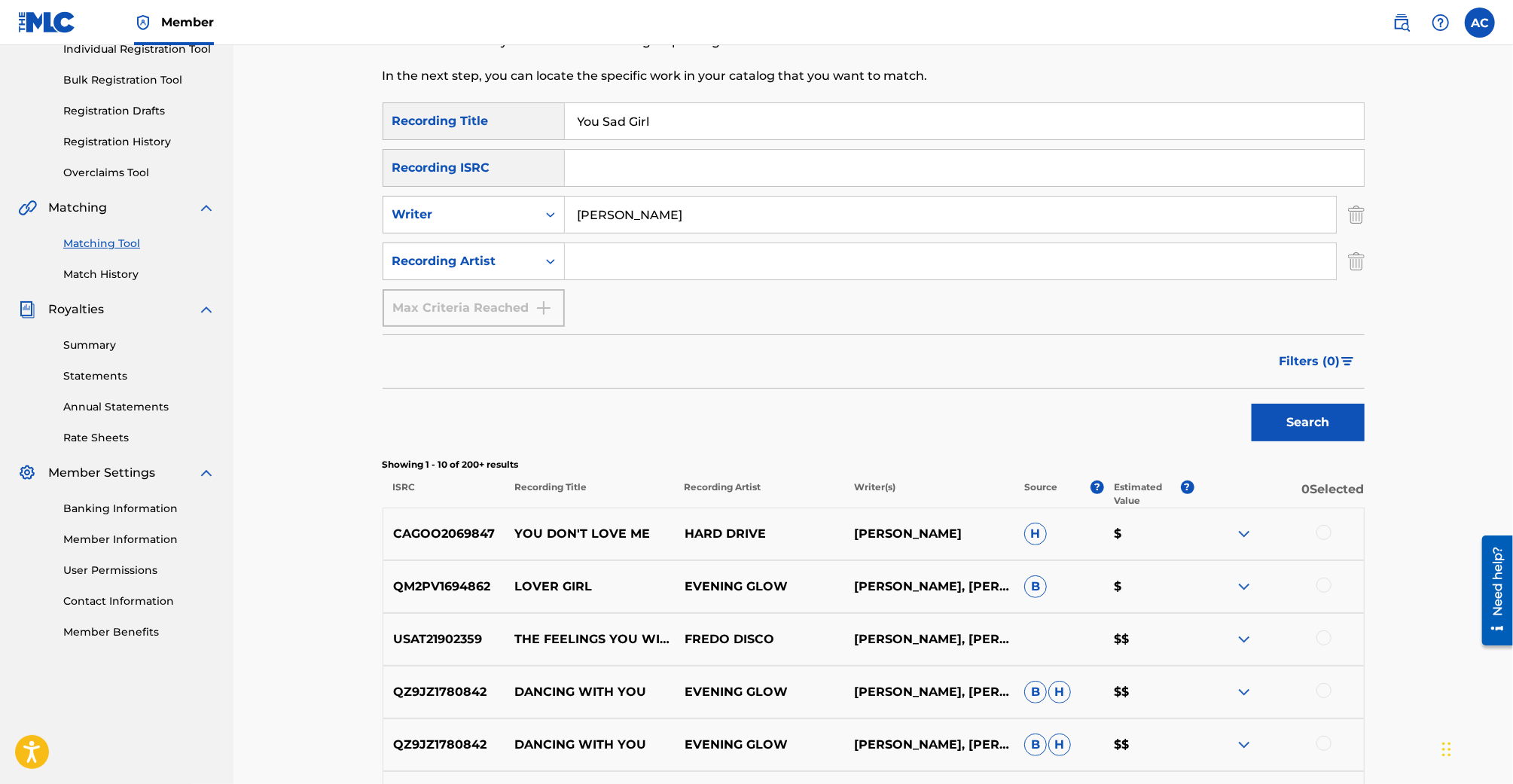
click at [1355, 214] on img "Search Form" at bounding box center [1357, 214] width 17 height 37
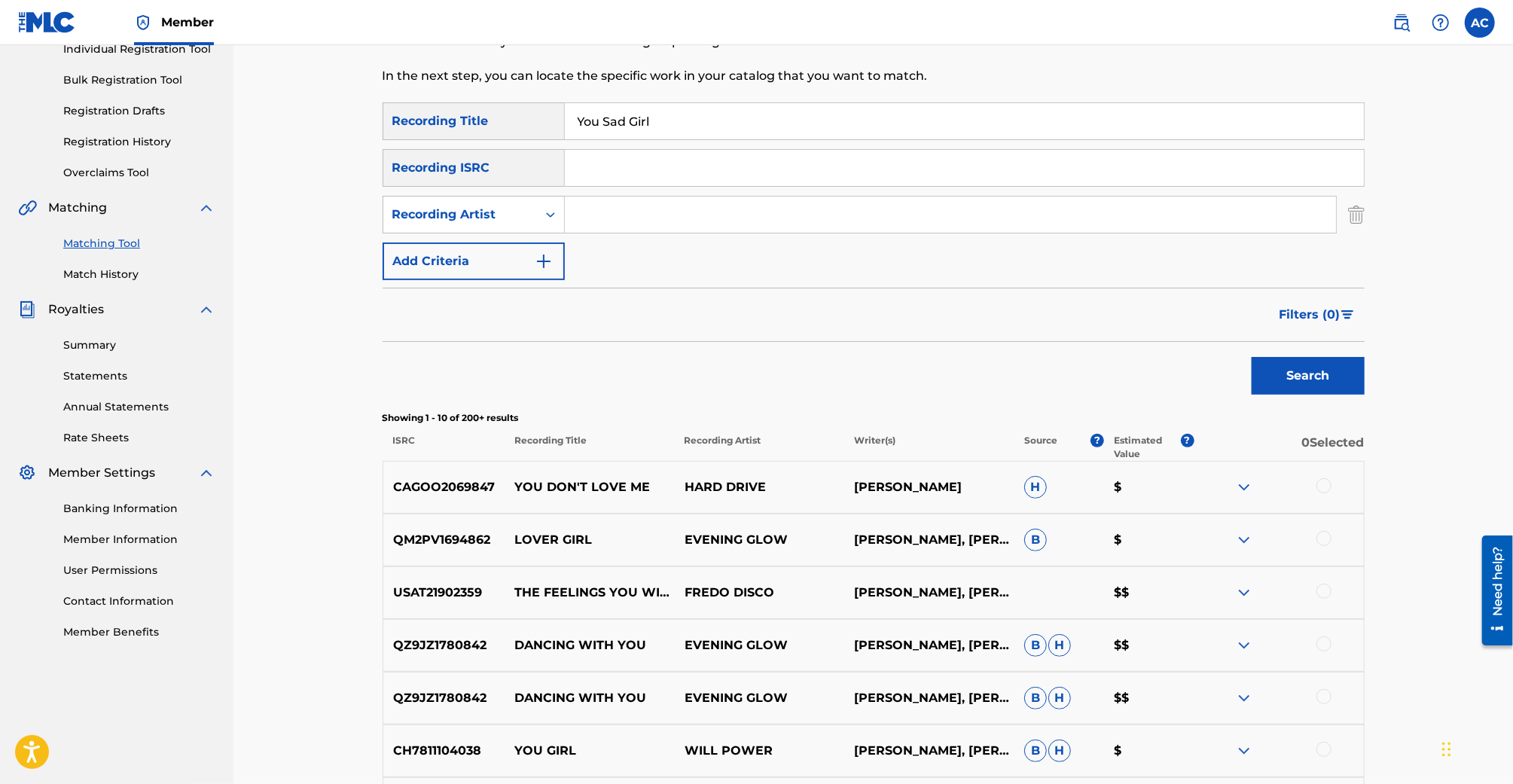
click at [1307, 381] on button "Search" at bounding box center [1308, 376] width 113 height 37
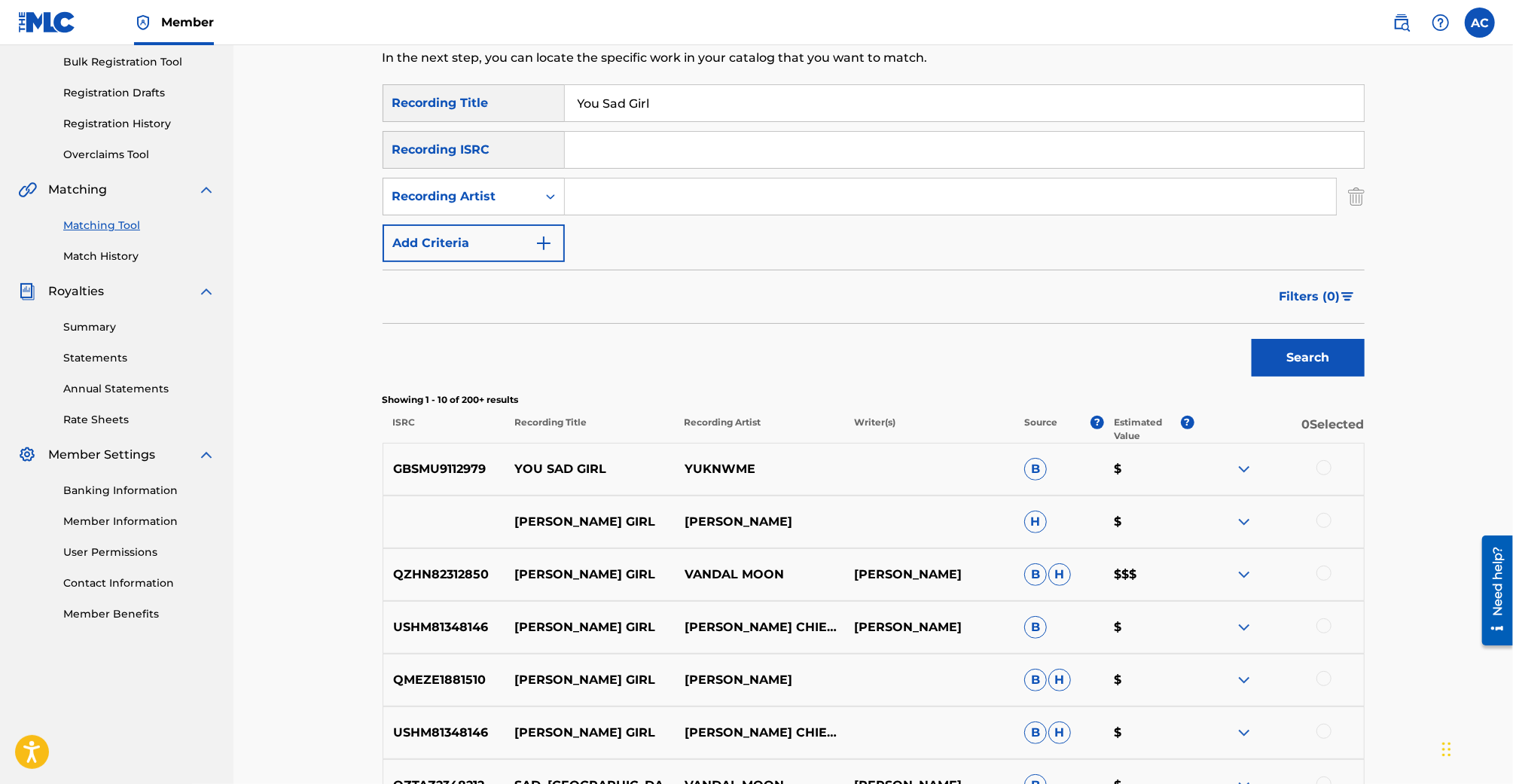
scroll to position [227, 0]
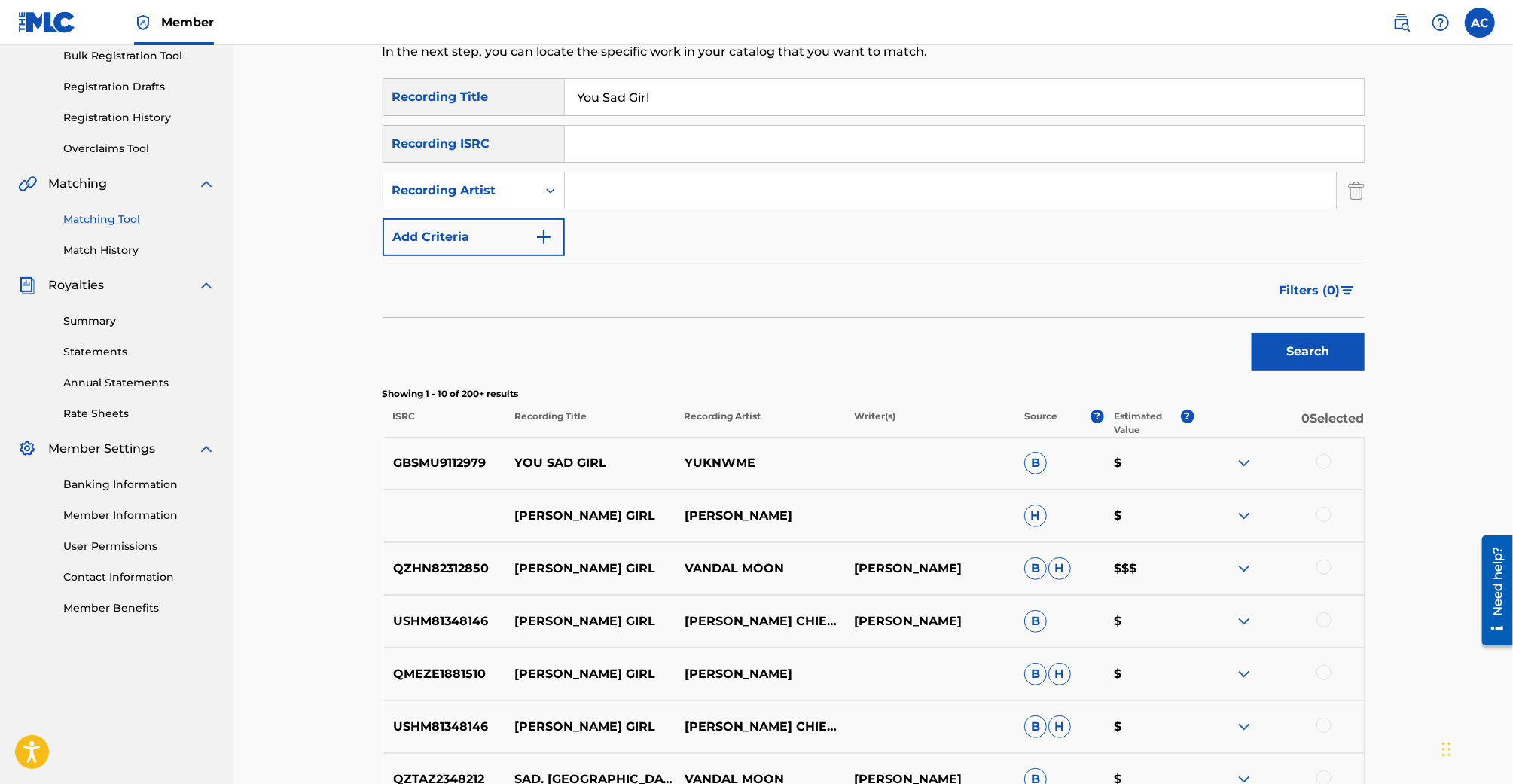
click at [733, 187] on input "Search Form" at bounding box center [951, 190] width 771 height 36
type input "yuknwme"
click at [1252, 333] on button "Search" at bounding box center [1308, 351] width 113 height 37
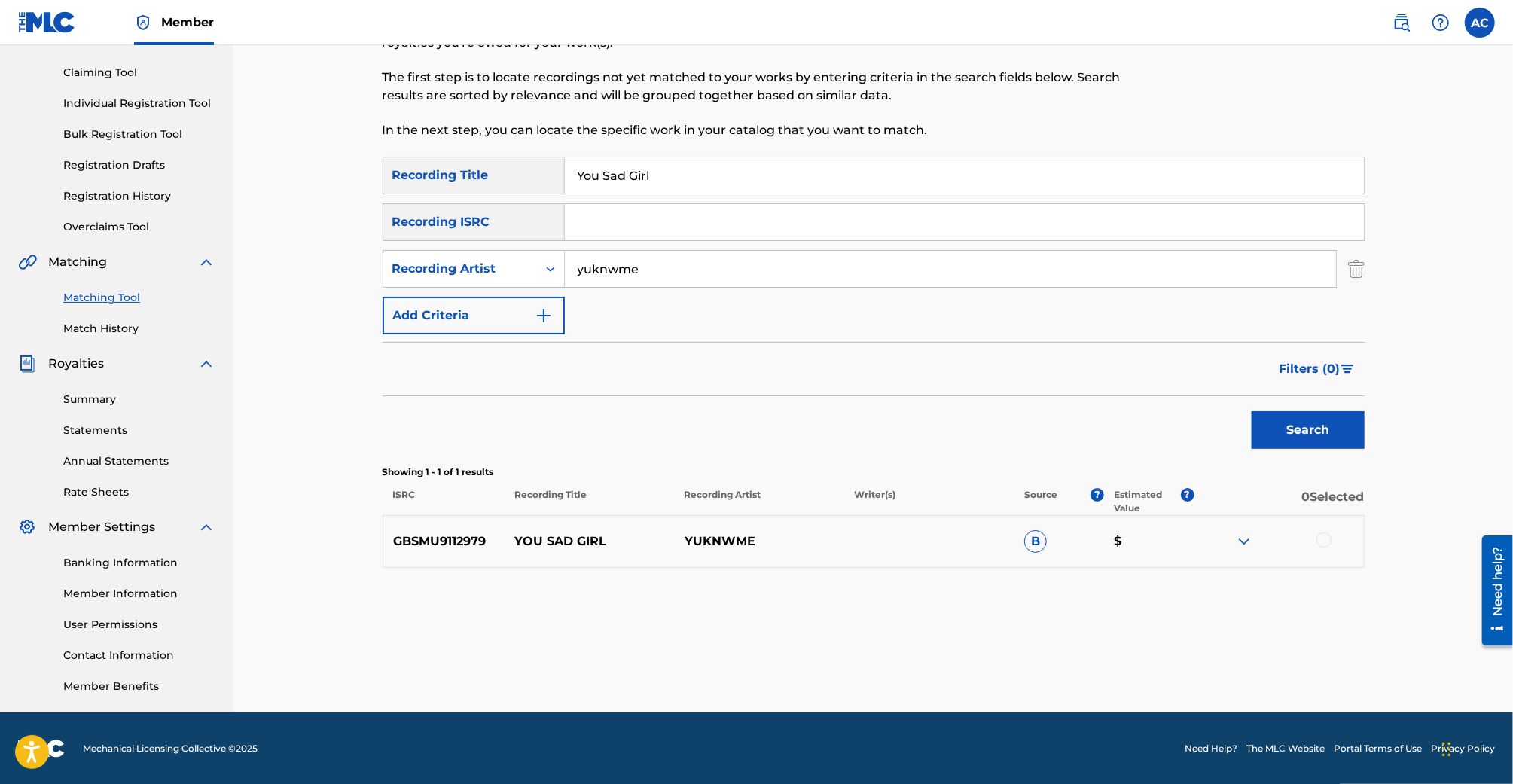
click at [715, 279] on input "yuknwme" at bounding box center [951, 268] width 771 height 36
click at [667, 182] on input "You Sad Girl" at bounding box center [965, 175] width 799 height 36
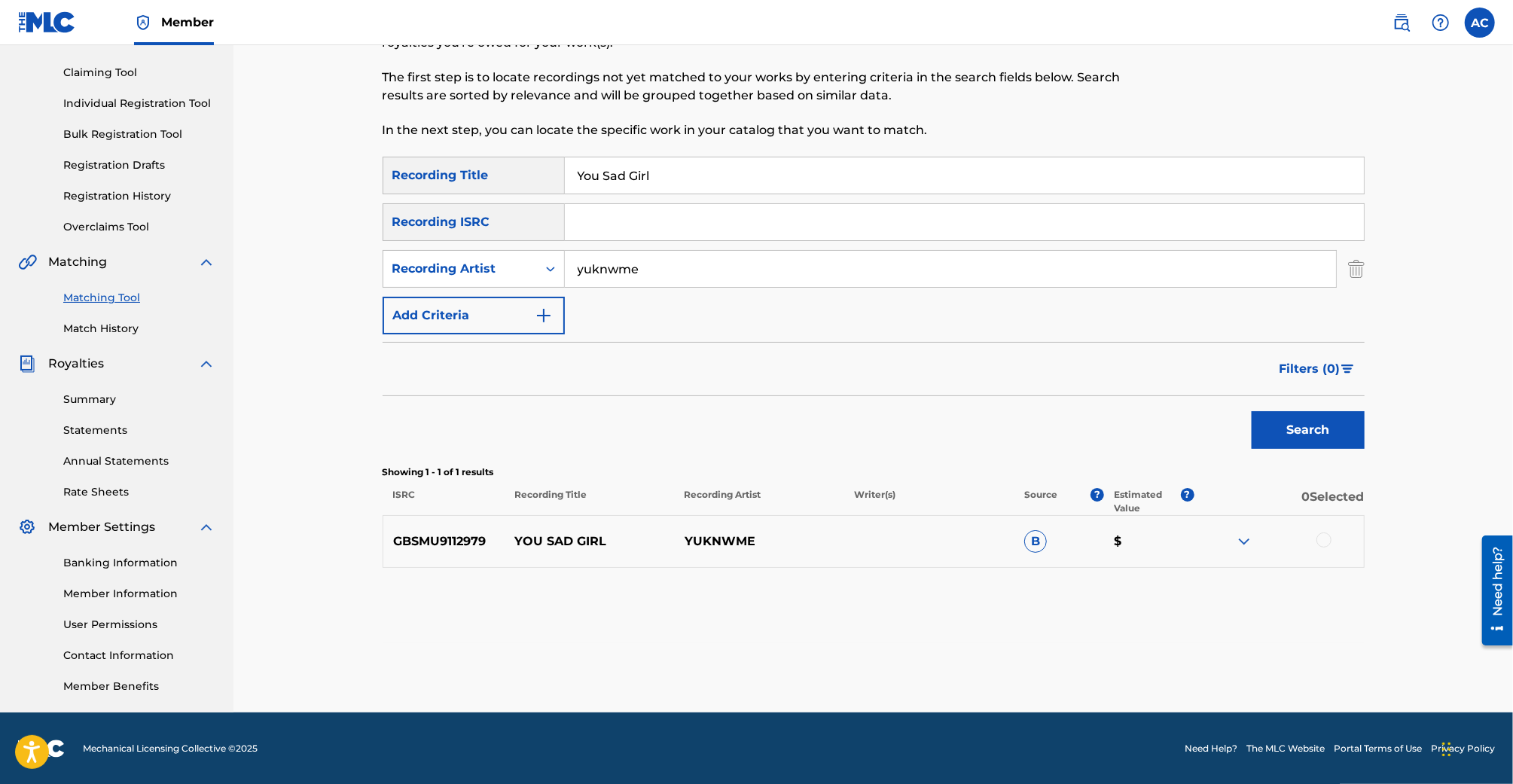
click at [667, 182] on input "You Sad Girl" at bounding box center [965, 175] width 799 height 36
type input "2"
type input "a"
type input "half the time"
type input "2 urself"
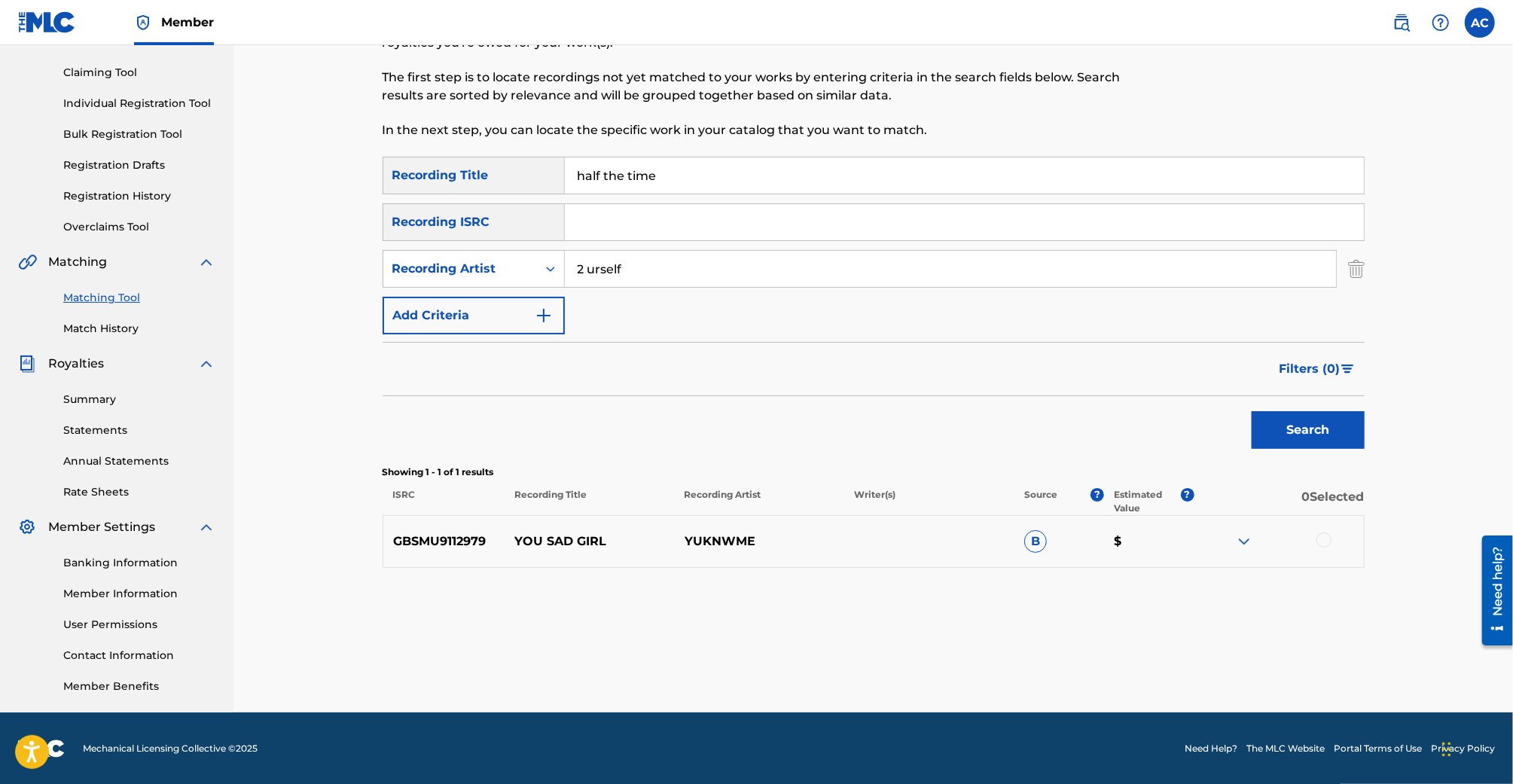
click at [1252, 411] on button "Search" at bounding box center [1308, 430] width 113 height 37
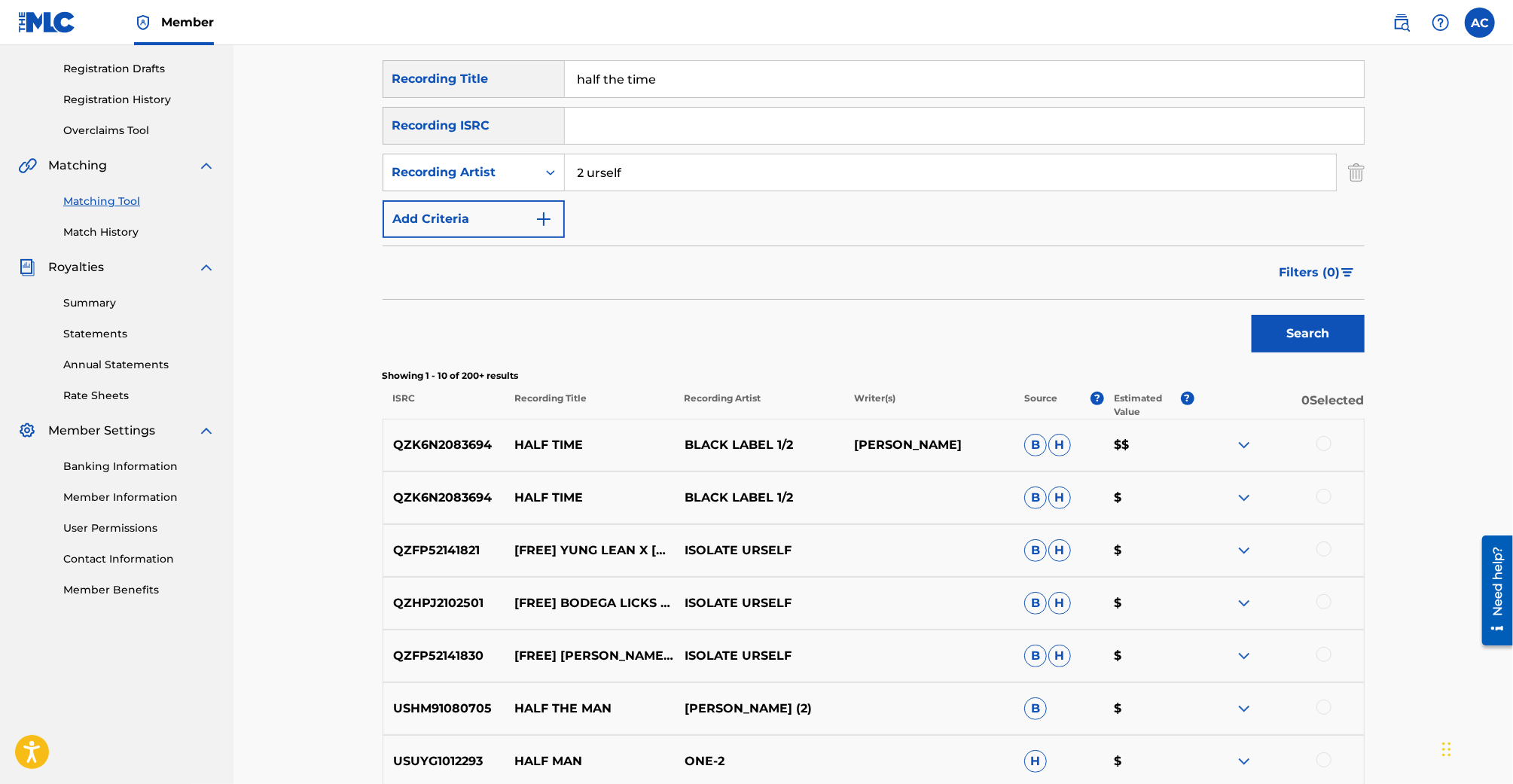
scroll to position [0, 0]
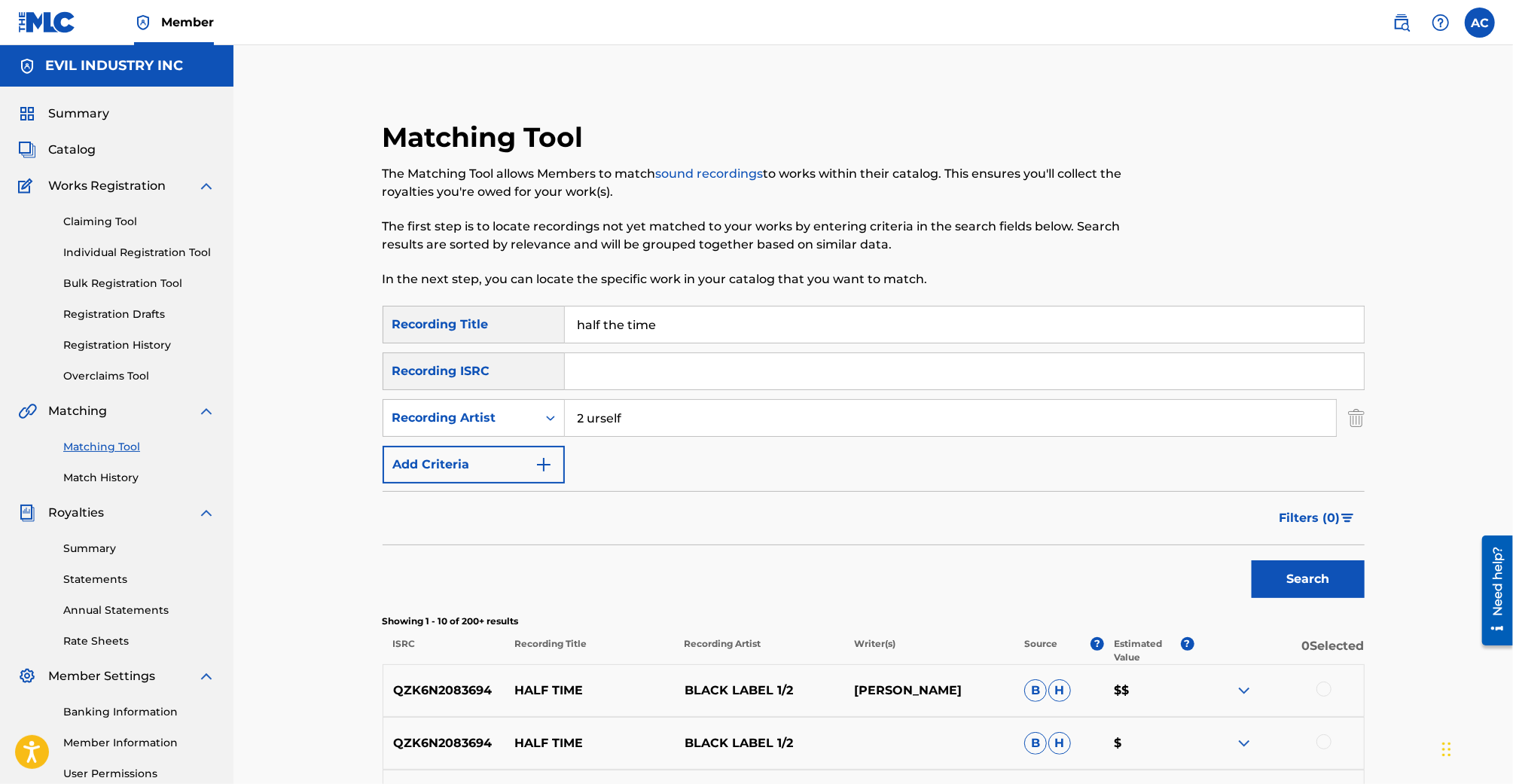
click at [727, 326] on input "half the time" at bounding box center [965, 324] width 799 height 36
type input "already dead"
click at [630, 421] on input "2 urself" at bounding box center [951, 418] width 771 height 36
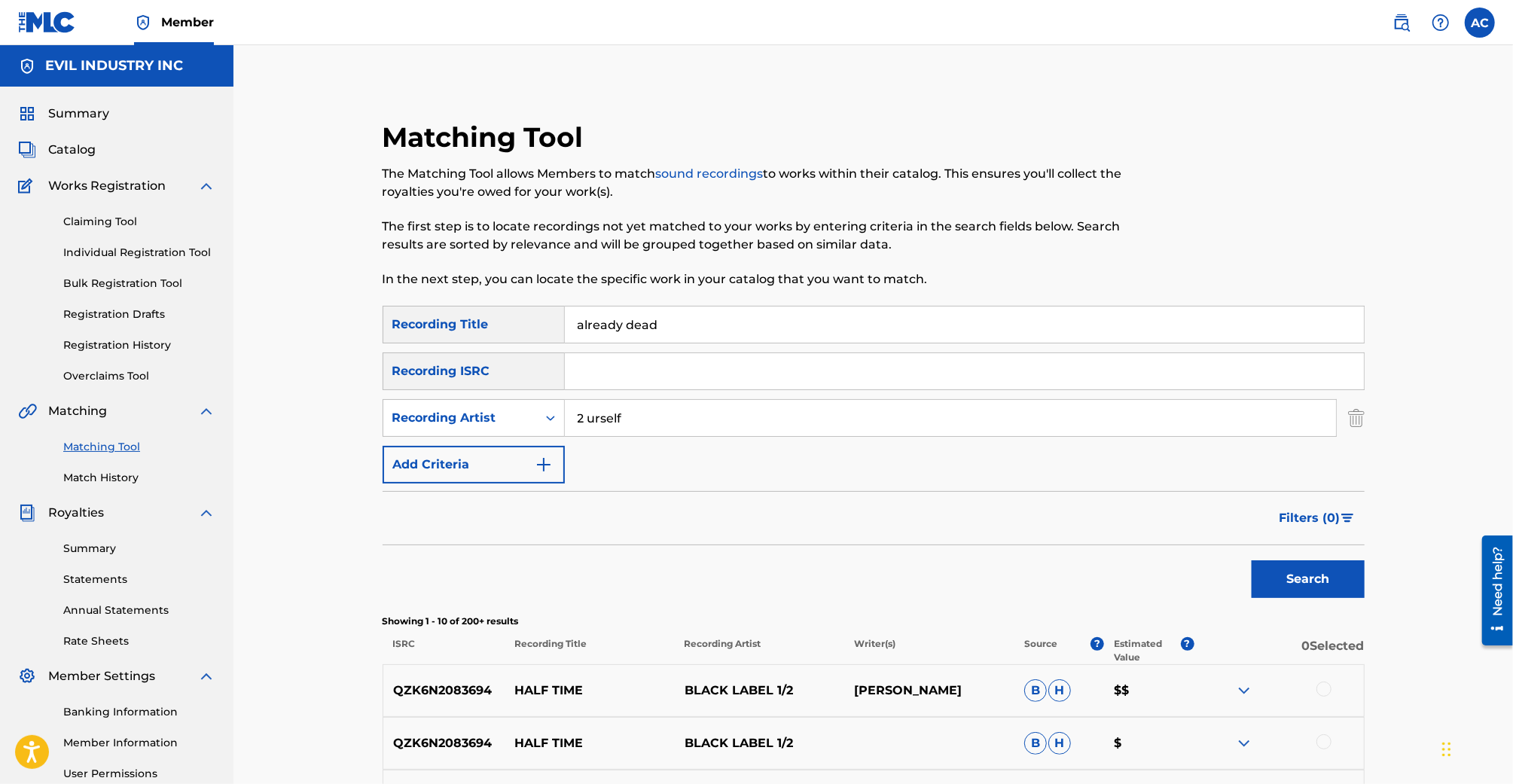
click at [630, 421] on input "2 urself" at bounding box center [951, 418] width 771 height 36
type input "Lil Boom"
click at [1252, 560] on button "Search" at bounding box center [1308, 579] width 113 height 37
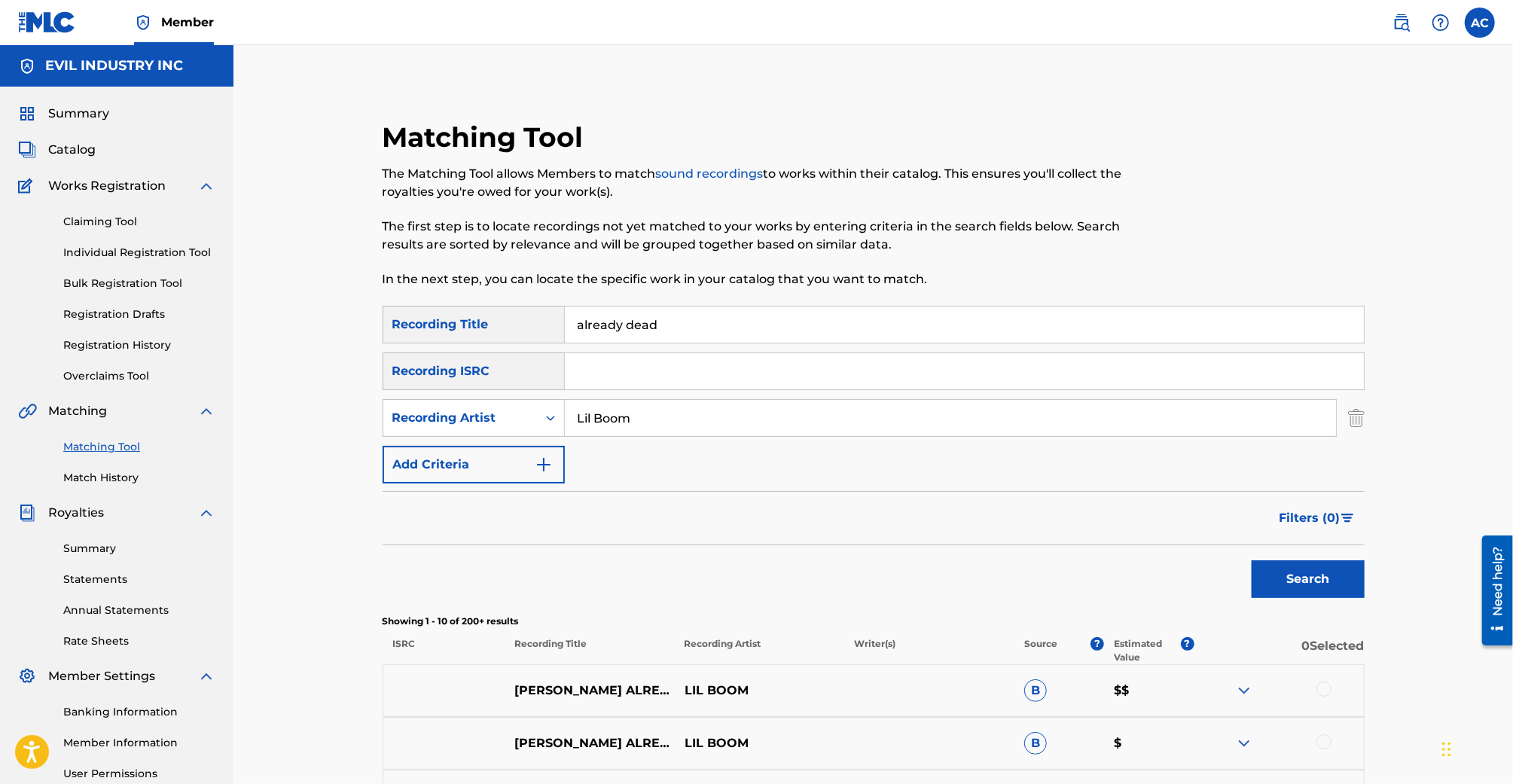
click at [81, 114] on span "Summary" at bounding box center [78, 113] width 61 height 18
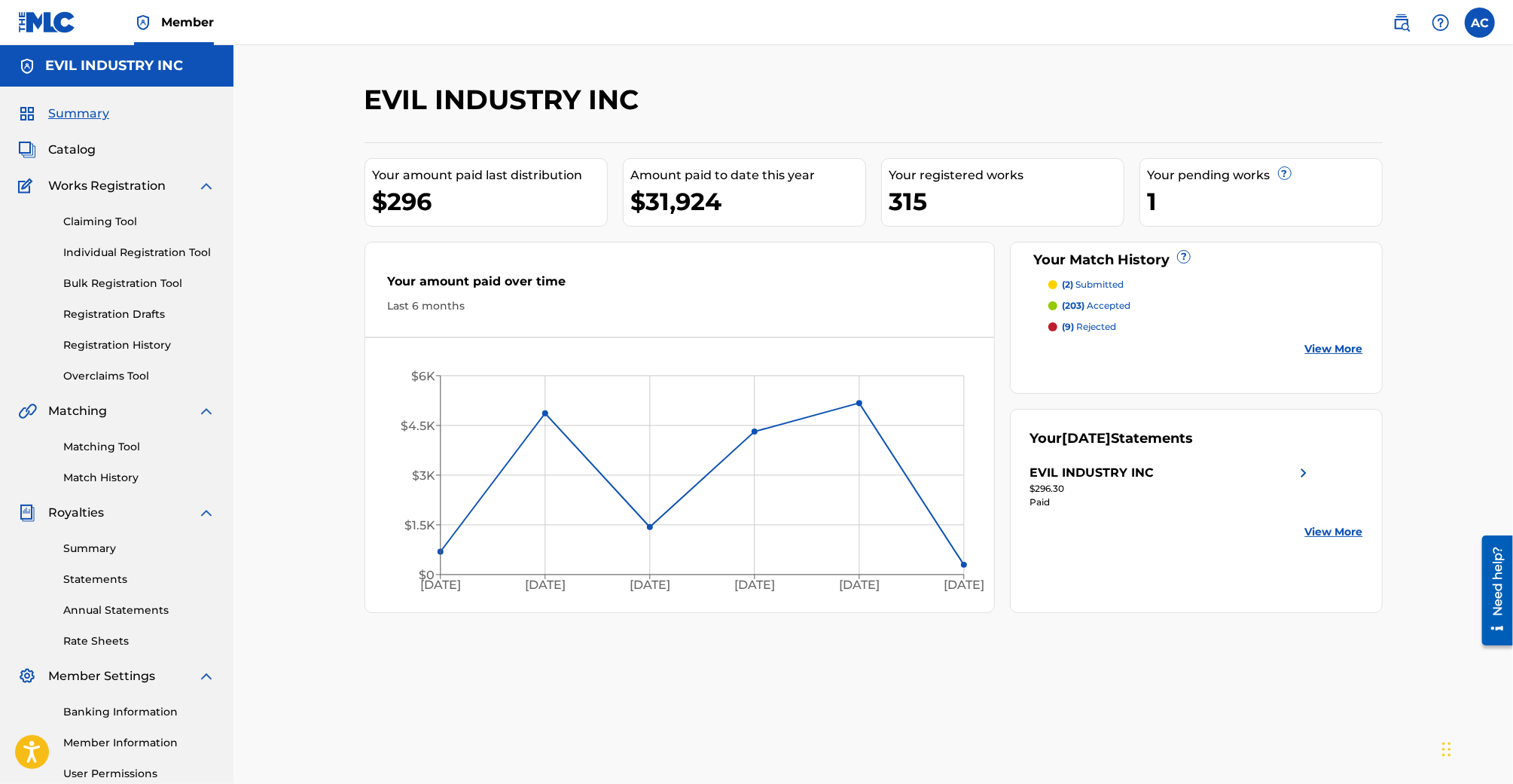
click at [154, 48] on div "EVIL INDUSTRY INC" at bounding box center [117, 65] width 233 height 41
click at [171, 35] on link "Member" at bounding box center [174, 22] width 80 height 45
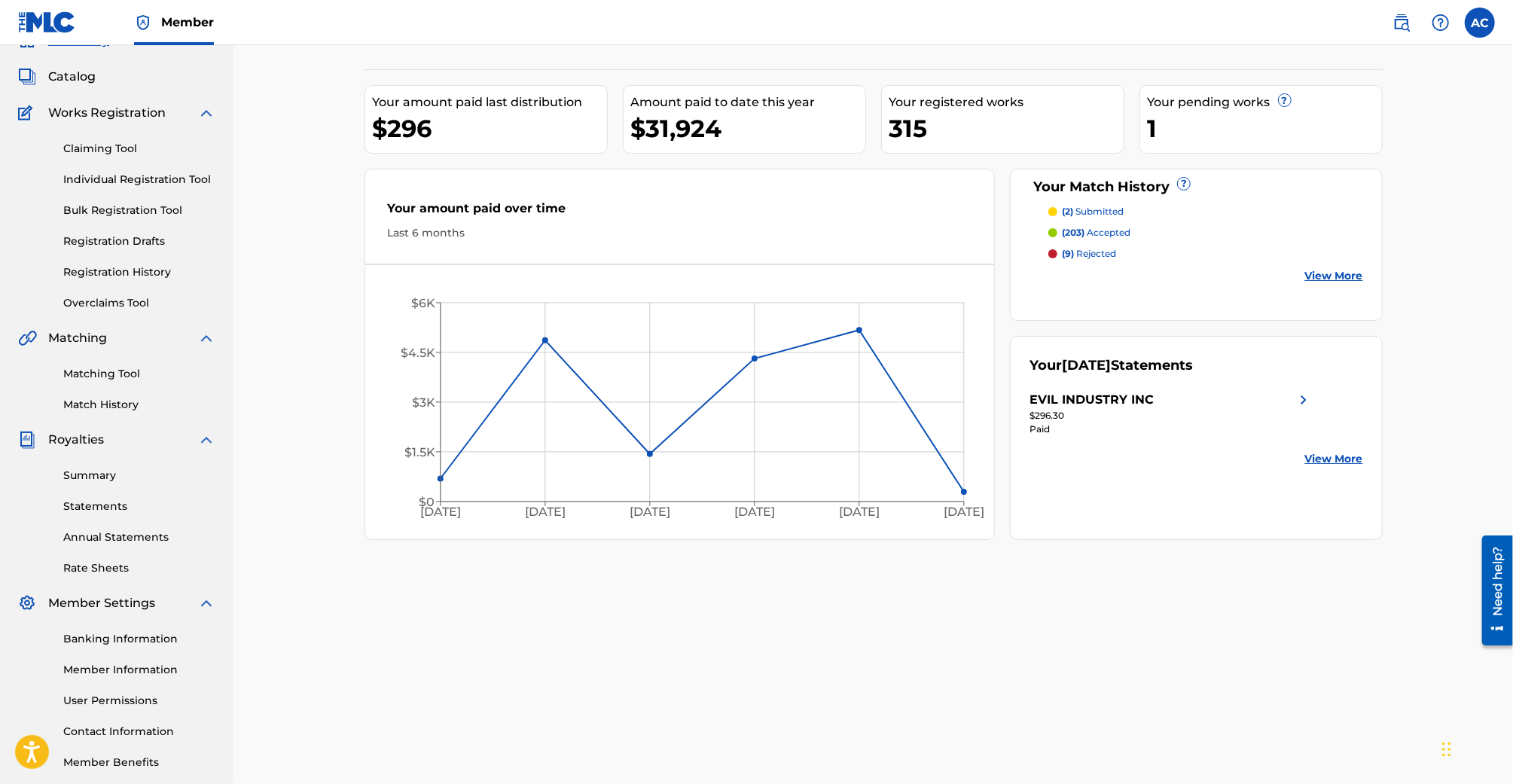
scroll to position [149, 0]
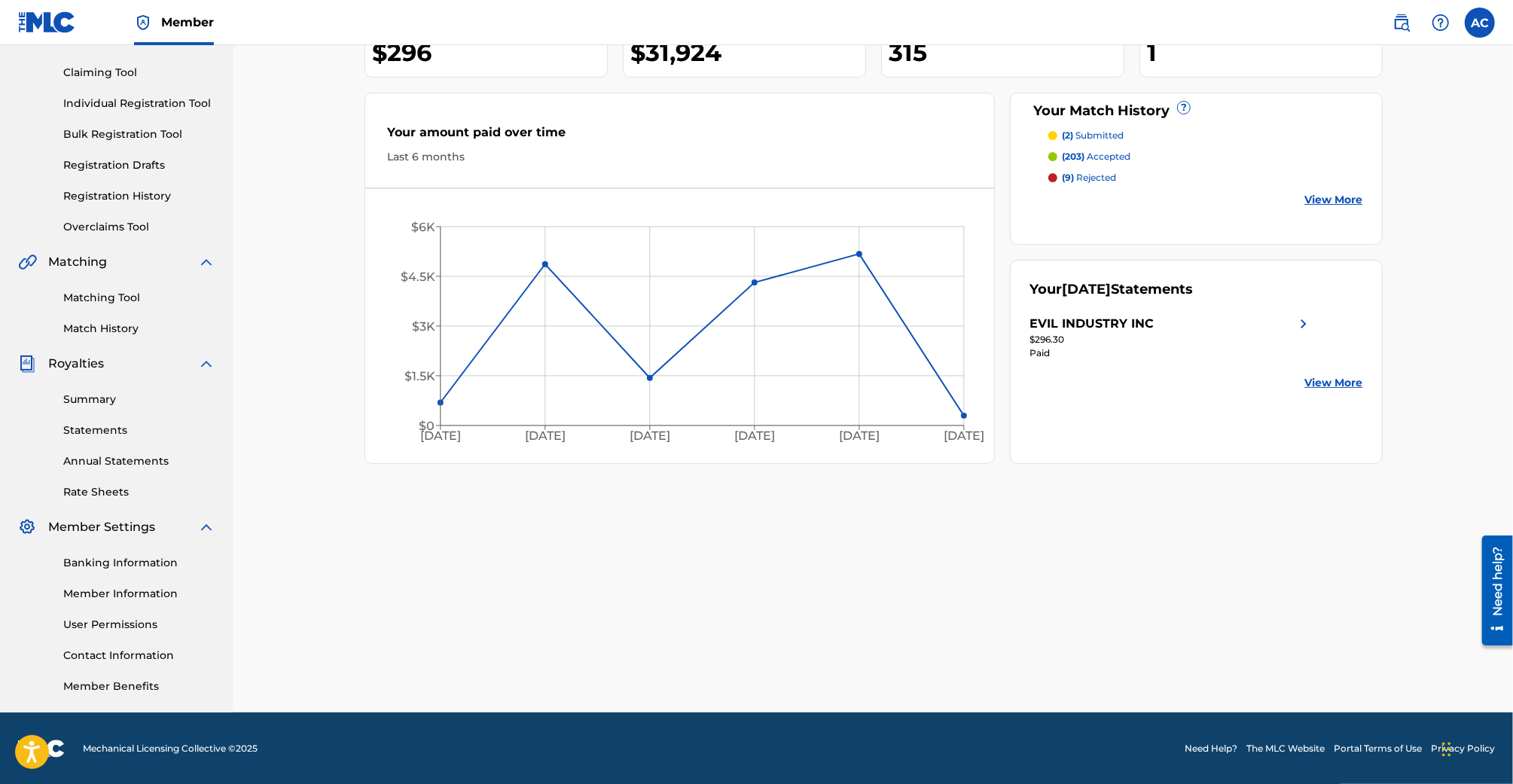
click at [135, 600] on link "Member Information" at bounding box center [139, 593] width 152 height 16
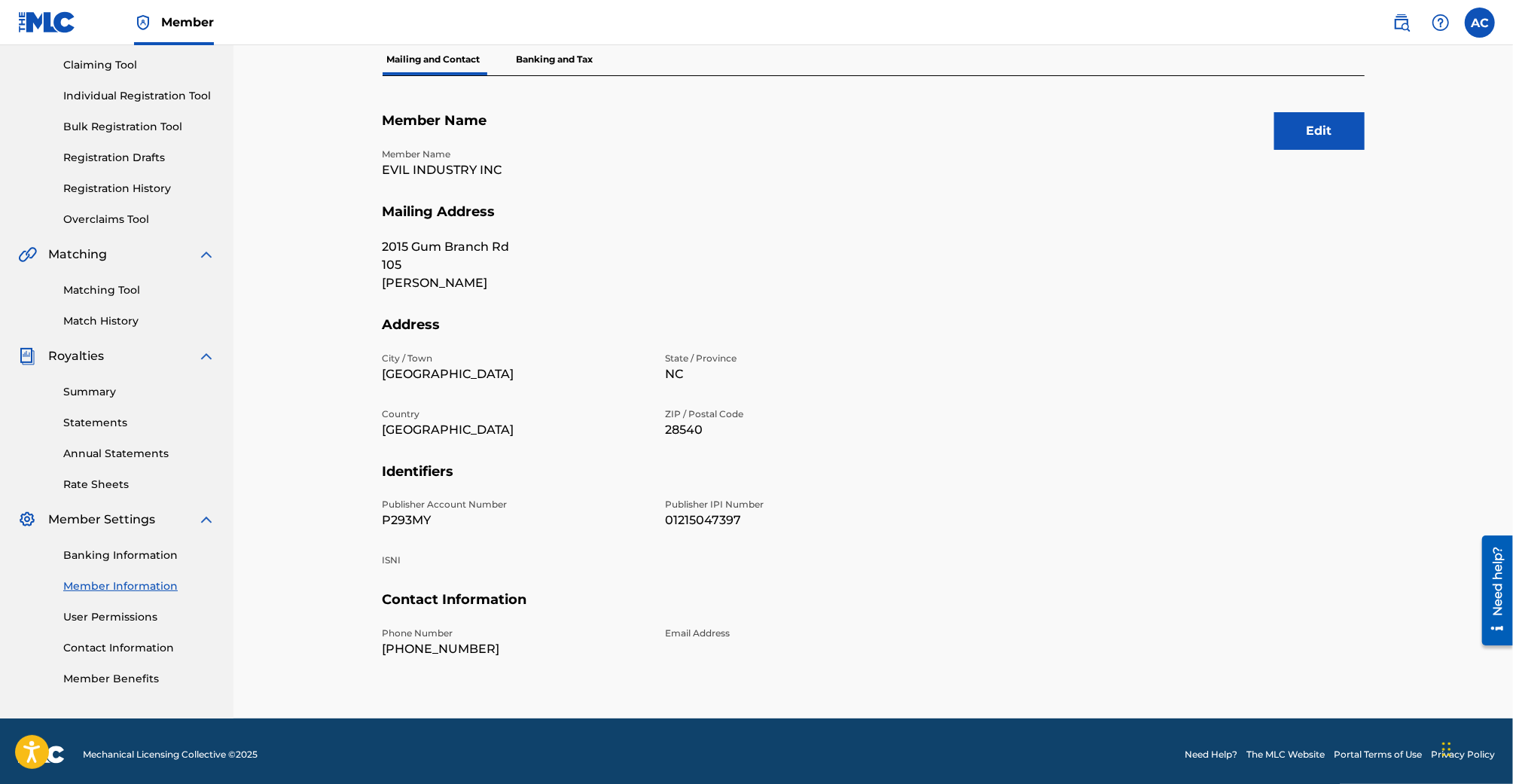
scroll to position [162, 0]
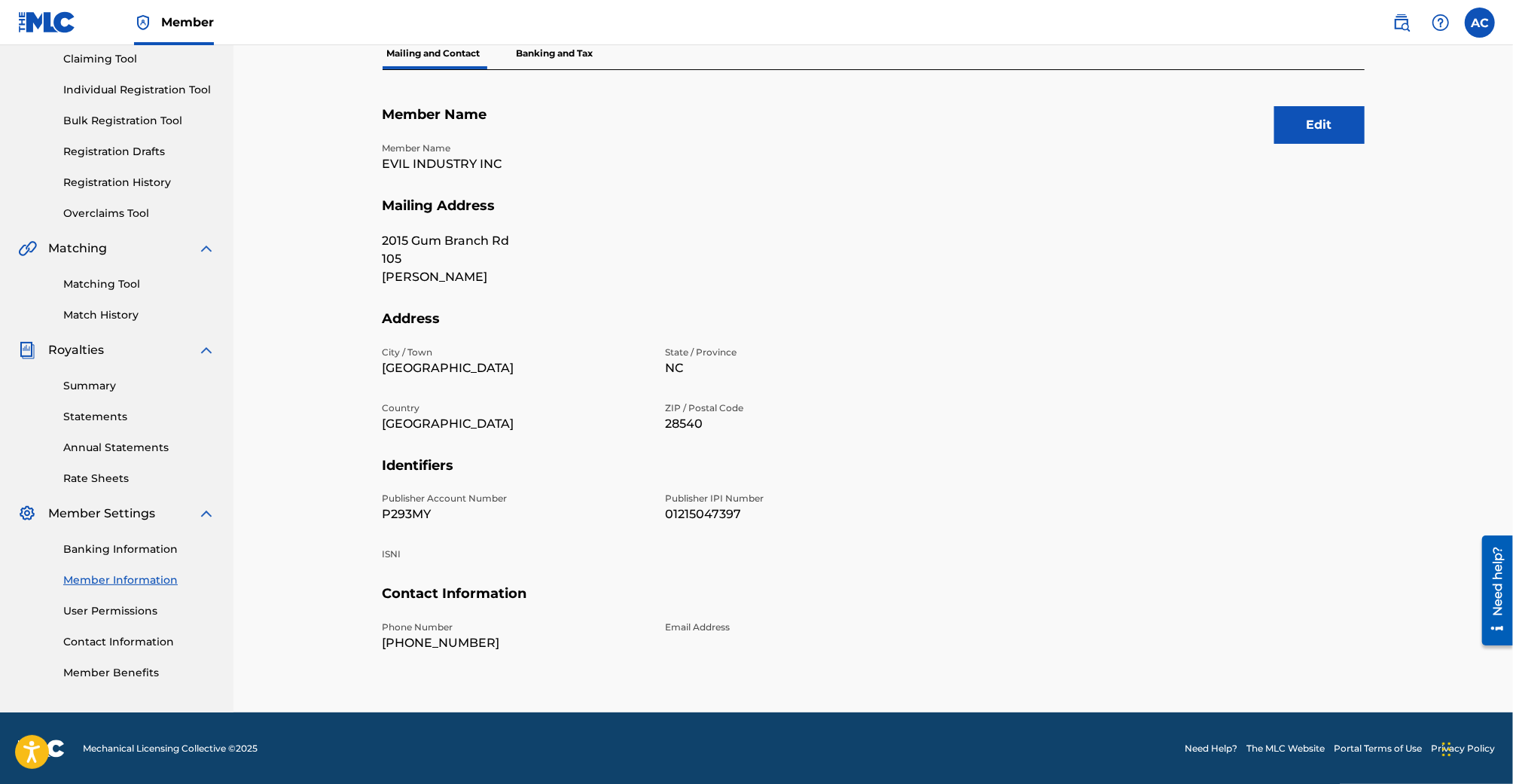
click at [413, 512] on p "P293MY" at bounding box center [515, 514] width 265 height 18
copy p "P293MY"
click at [742, 510] on p "01215047397" at bounding box center [798, 514] width 265 height 18
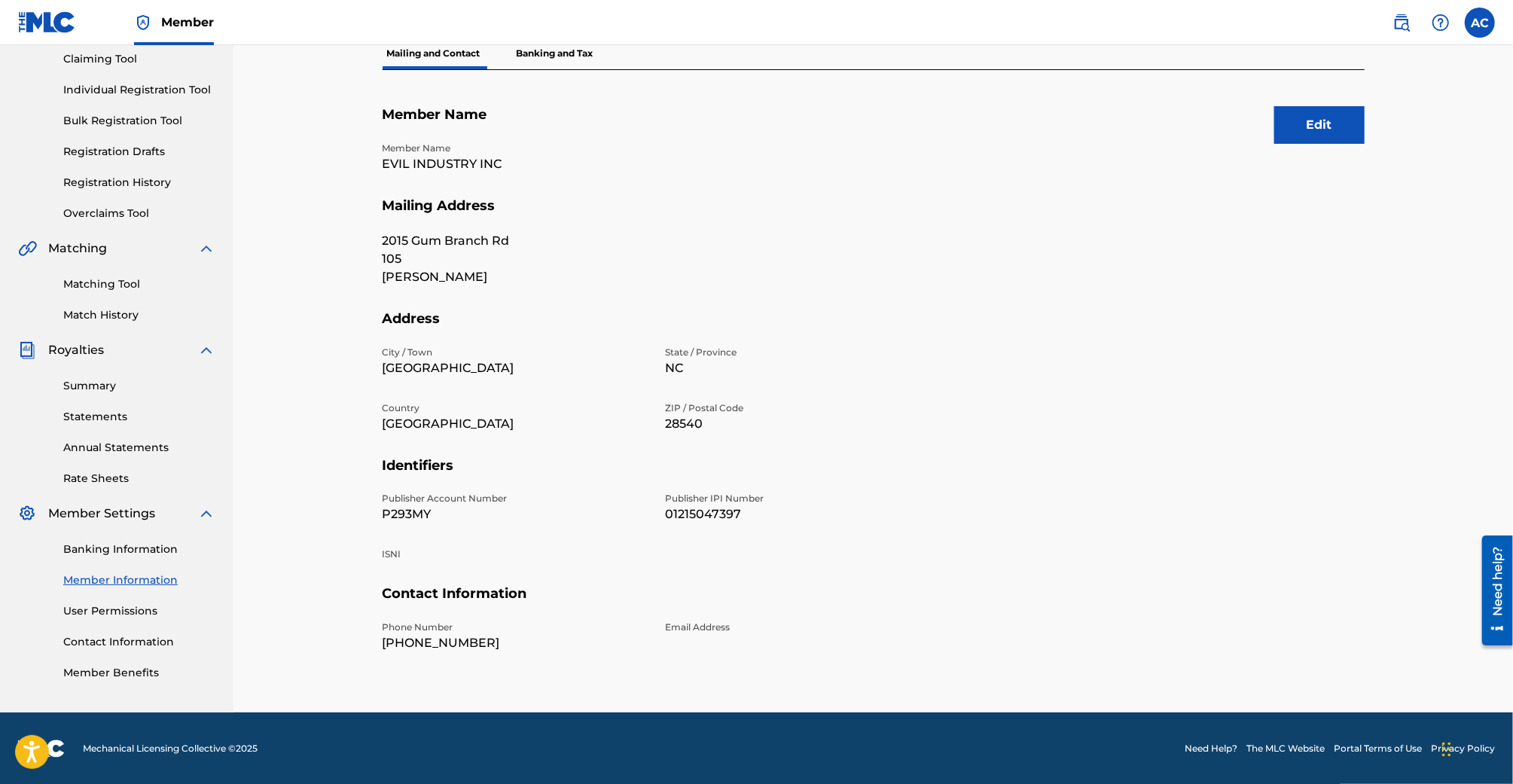
click at [723, 512] on p "01215047397" at bounding box center [798, 514] width 265 height 18
copy p "01215047397"
click at [414, 515] on p "P293MY" at bounding box center [515, 514] width 265 height 18
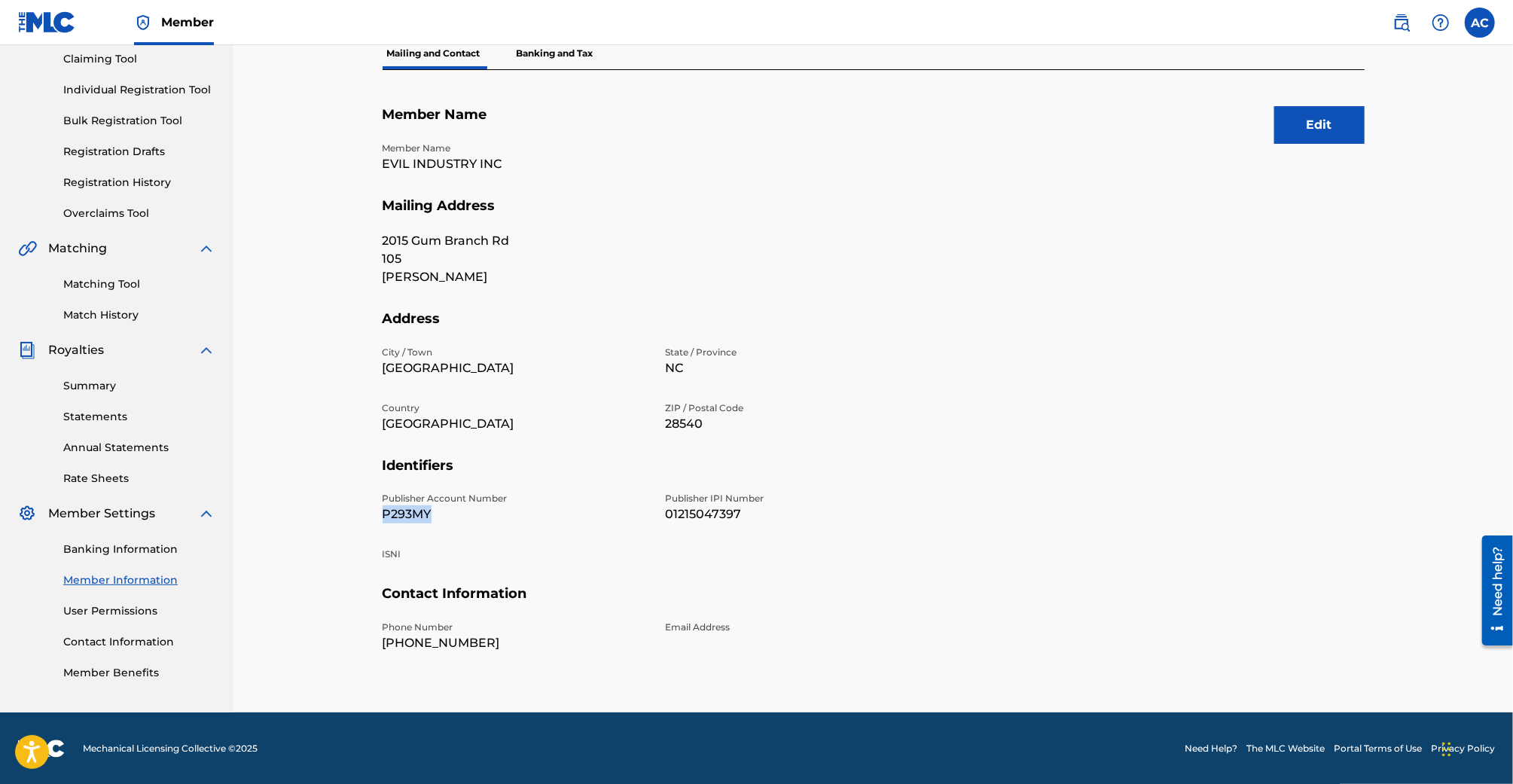
copy p "P293MY"
